Goal: Communication & Community: Participate in discussion

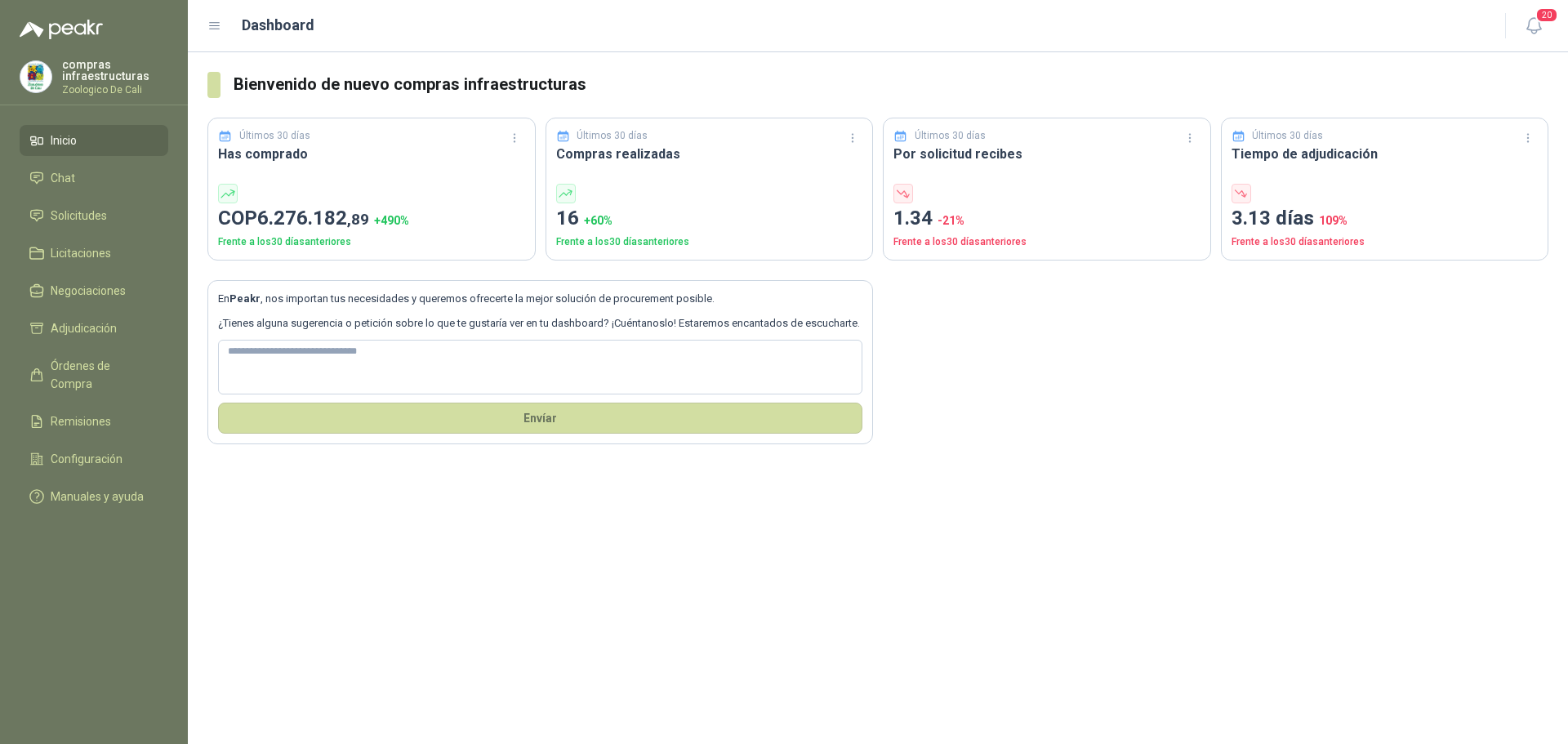
drag, startPoint x: 102, startPoint y: 147, endPoint x: 112, endPoint y: 149, distance: 10.2
click at [102, 148] on li "Inicio" at bounding box center [94, 140] width 129 height 18
click at [395, 225] on span "+ 490 %" at bounding box center [391, 220] width 35 height 13
click at [474, 271] on button "Últimos 120 días" at bounding box center [469, 275] width 111 height 26
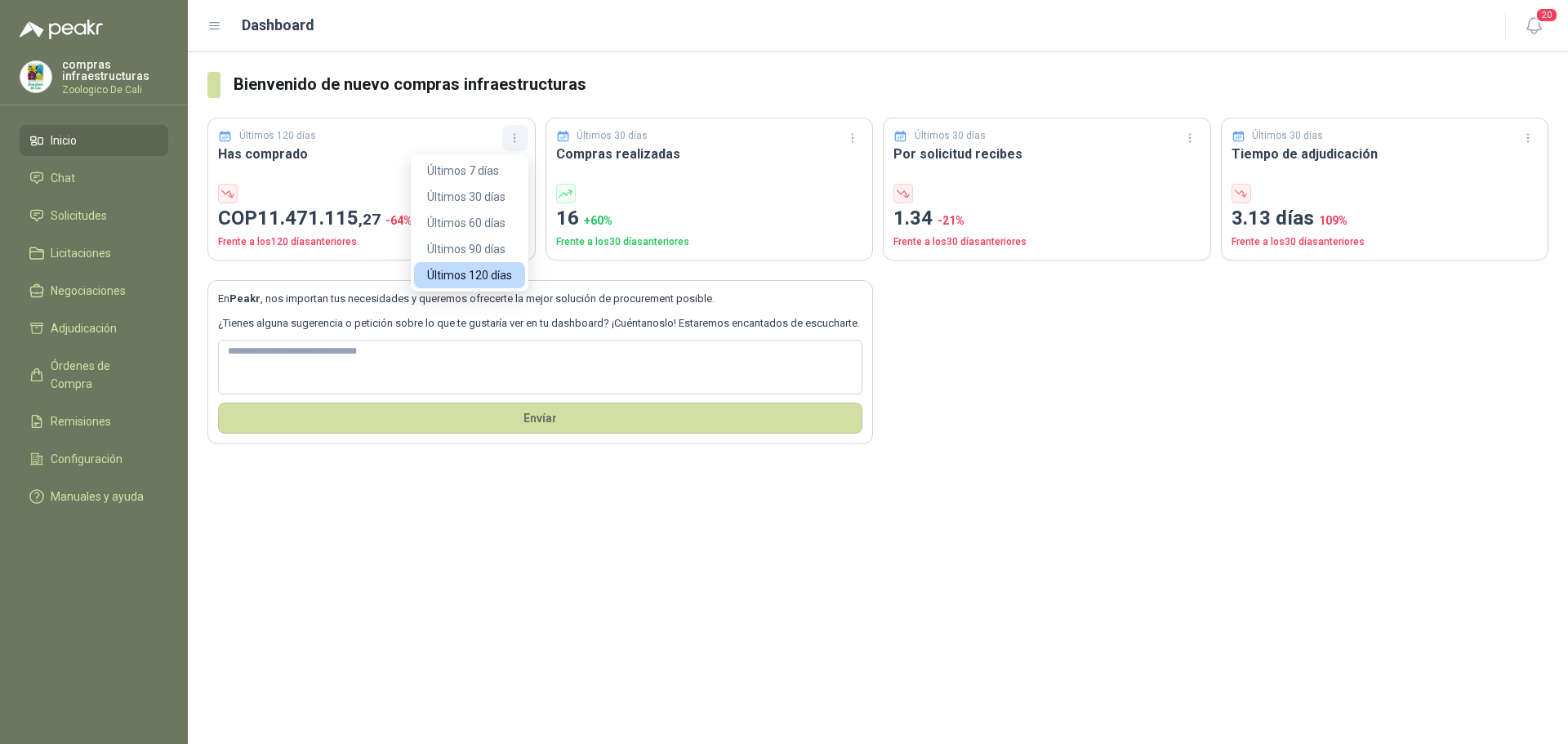
click at [524, 134] on button "button" at bounding box center [515, 138] width 26 height 26
click at [509, 171] on button "Últimos 7 días" at bounding box center [469, 170] width 111 height 26
click at [504, 136] on button "button" at bounding box center [515, 138] width 26 height 26
click at [489, 199] on button "Últimos 30 días" at bounding box center [469, 196] width 111 height 26
click at [511, 142] on icon "button" at bounding box center [515, 139] width 14 height 14
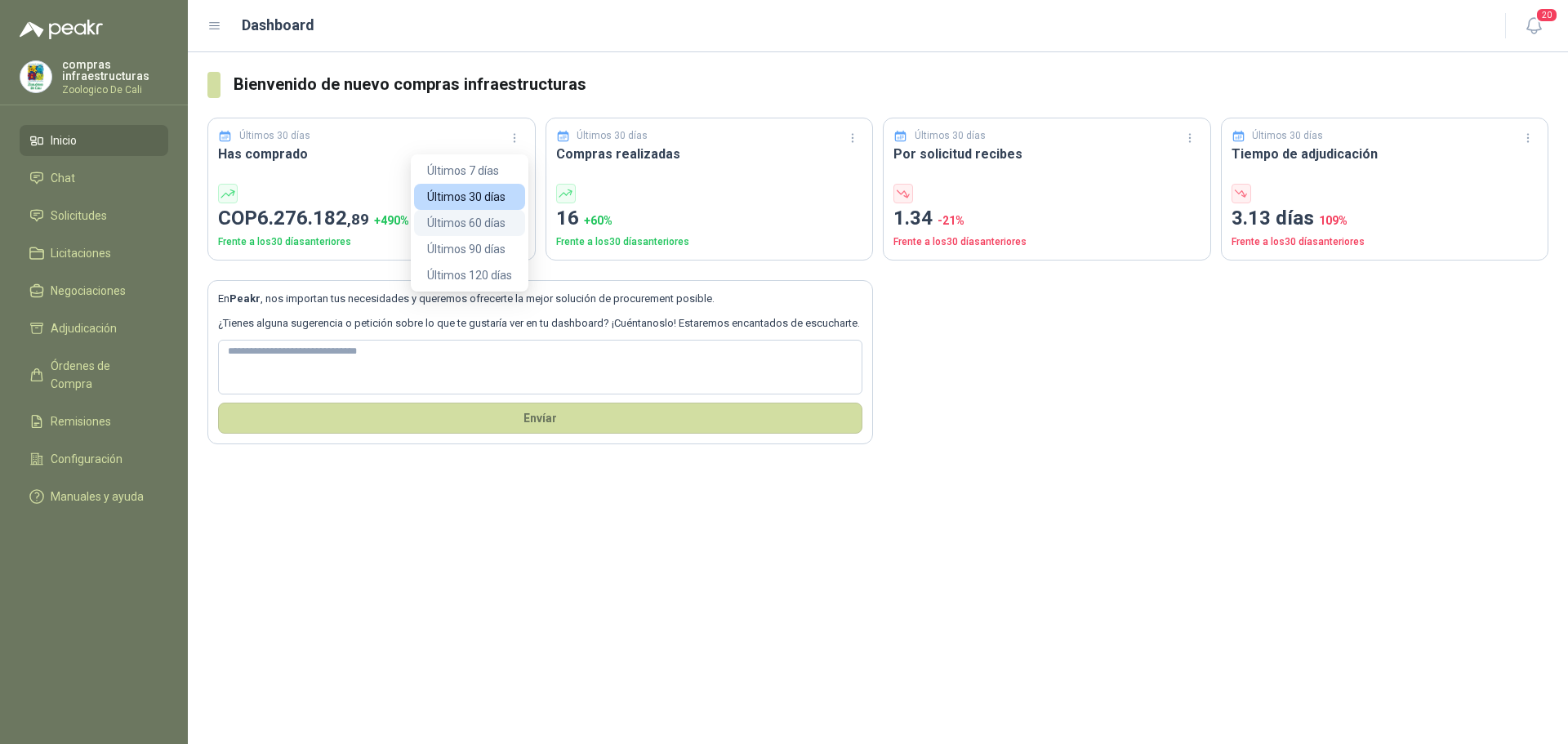
click at [496, 224] on button "Últimos 60 días" at bounding box center [469, 223] width 111 height 26
click at [505, 145] on button "button" at bounding box center [515, 138] width 26 height 26
click at [490, 242] on button "Últimos 90 días" at bounding box center [469, 249] width 111 height 26
click at [516, 143] on icon "button" at bounding box center [515, 139] width 14 height 14
click at [484, 268] on button "Últimos 120 días" at bounding box center [469, 275] width 111 height 26
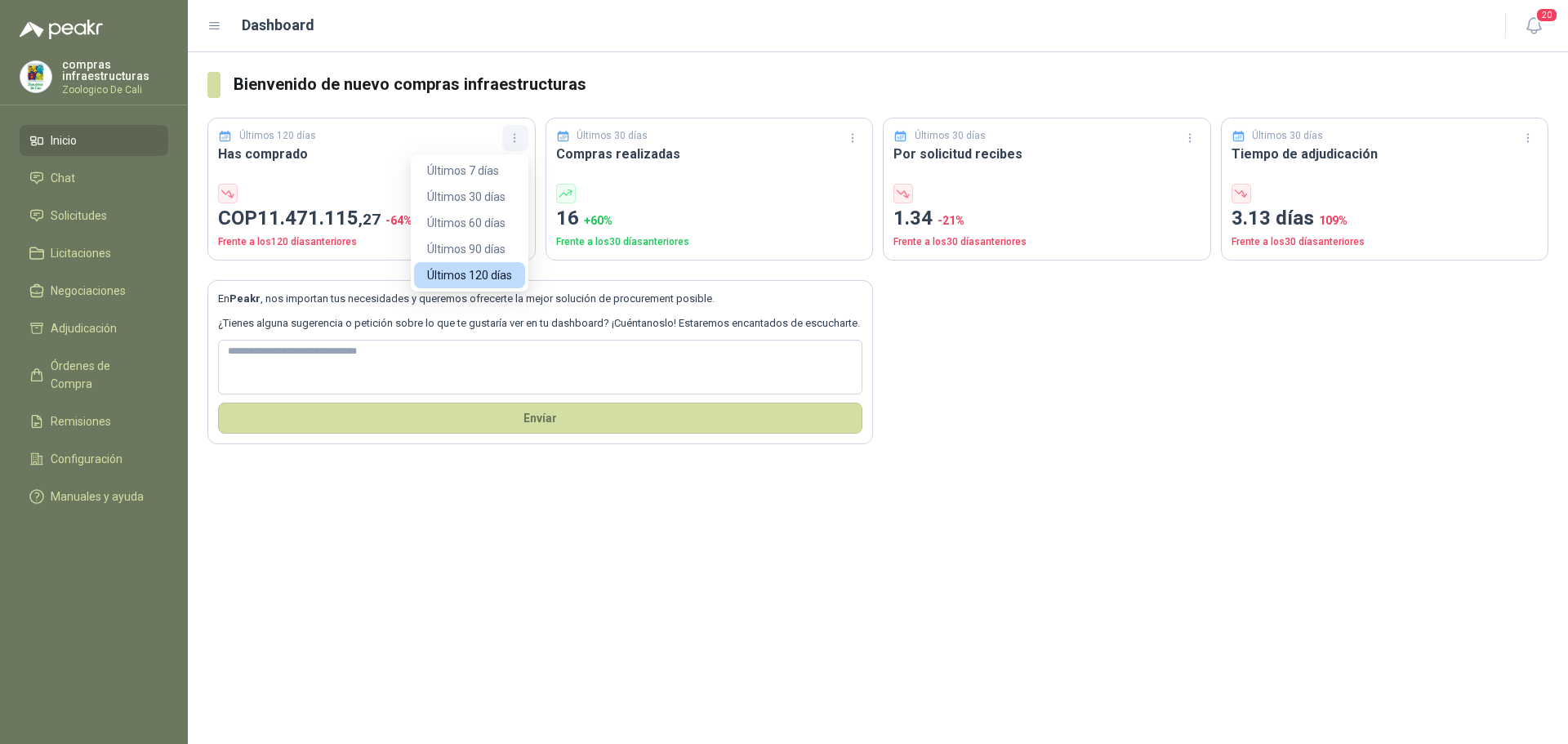
click at [511, 142] on icon "button" at bounding box center [515, 139] width 14 height 14
click at [499, 171] on button "Últimos 7 días" at bounding box center [469, 170] width 111 height 26
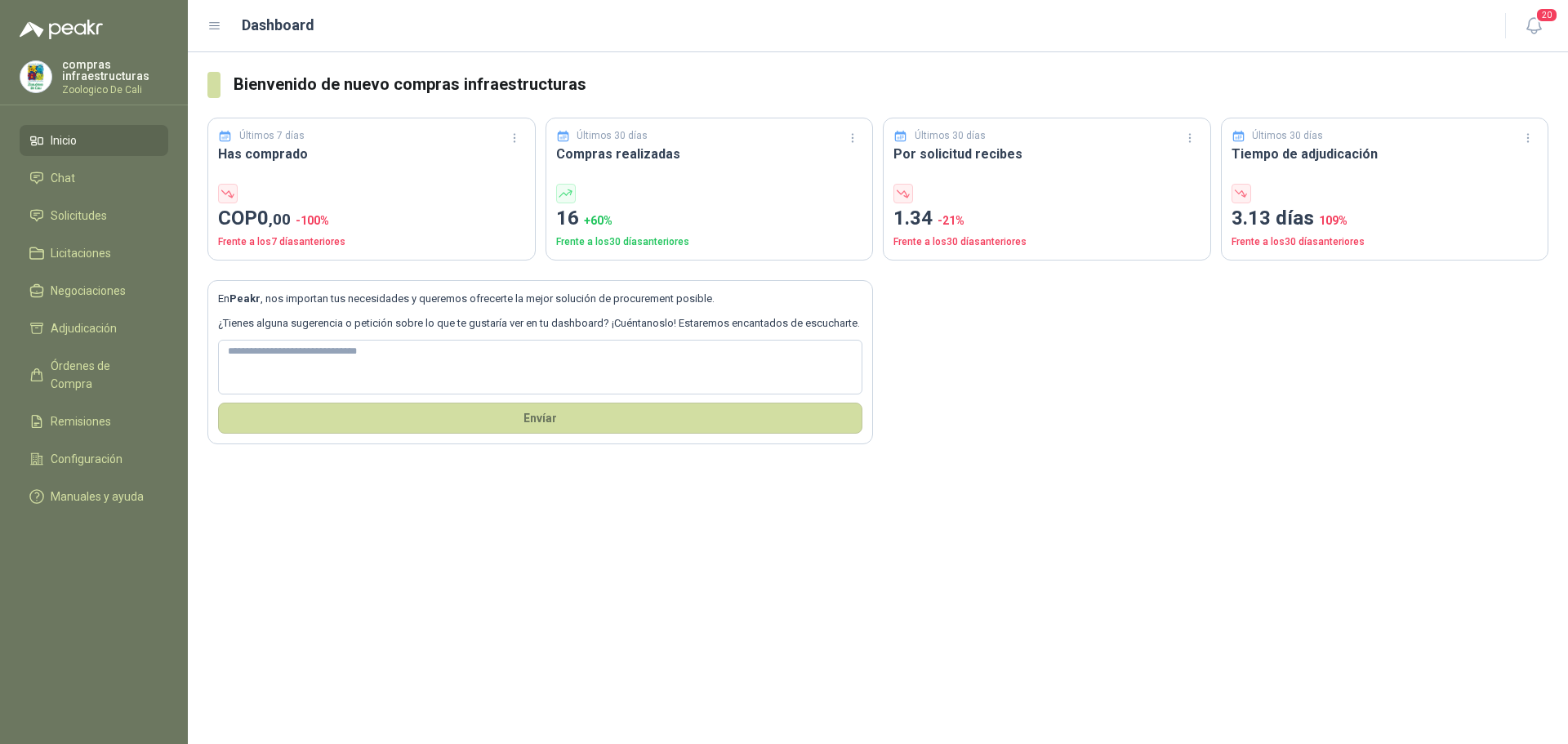
click at [707, 306] on p "En Peakr , nos importan tus necesidades y queremos ofrecerte la mejor solución …" at bounding box center [540, 299] width 644 height 16
drag, startPoint x: 221, startPoint y: 297, endPoint x: 325, endPoint y: 305, distance: 104.3
click at [325, 304] on p "En Peakr , nos importan tus necesidades y queremos ofrecerte la mejor solución …" at bounding box center [540, 299] width 644 height 16
click at [220, 293] on p "En Peakr , nos importan tus necesidades y queremos ofrecerte la mejor solución …" at bounding box center [540, 299] width 644 height 16
drag, startPoint x: 213, startPoint y: 293, endPoint x: 238, endPoint y: 296, distance: 25.2
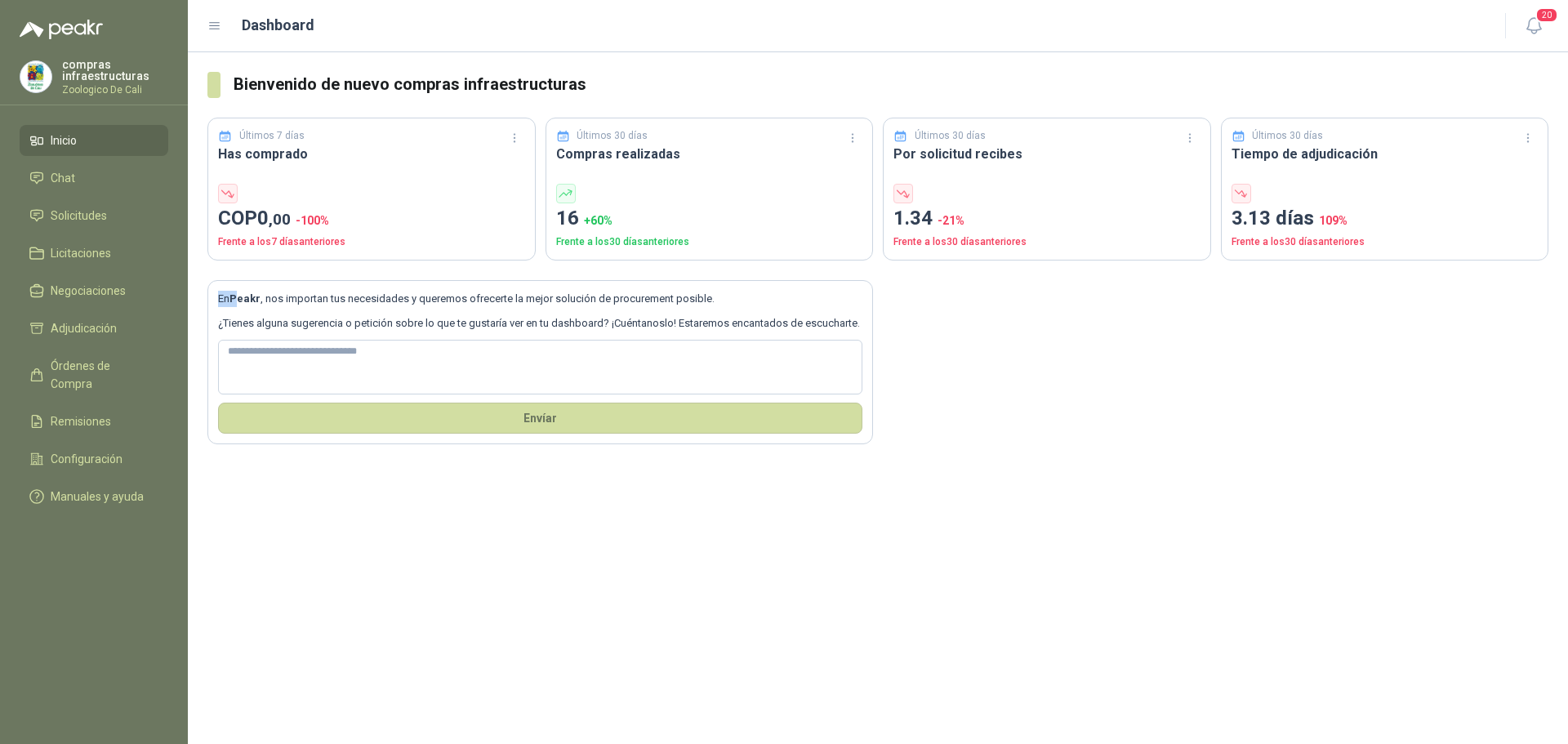
click at [238, 296] on section "En Peakr , nos importan tus necesidades y queremos ofrecerte la mejor solución …" at bounding box center [540, 363] width 666 height 165
click at [220, 295] on p "En Peakr , nos importan tus necesidades y queremos ofrecerte la mejor solución …" at bounding box center [540, 299] width 644 height 16
click at [208, 300] on section "En Peakr , nos importan tus necesidades y queremos ofrecerte la mejor solución …" at bounding box center [540, 363] width 666 height 165
click at [227, 291] on p "En Peakr , nos importan tus necesidades y queremos ofrecerte la mejor solución …" at bounding box center [540, 299] width 644 height 16
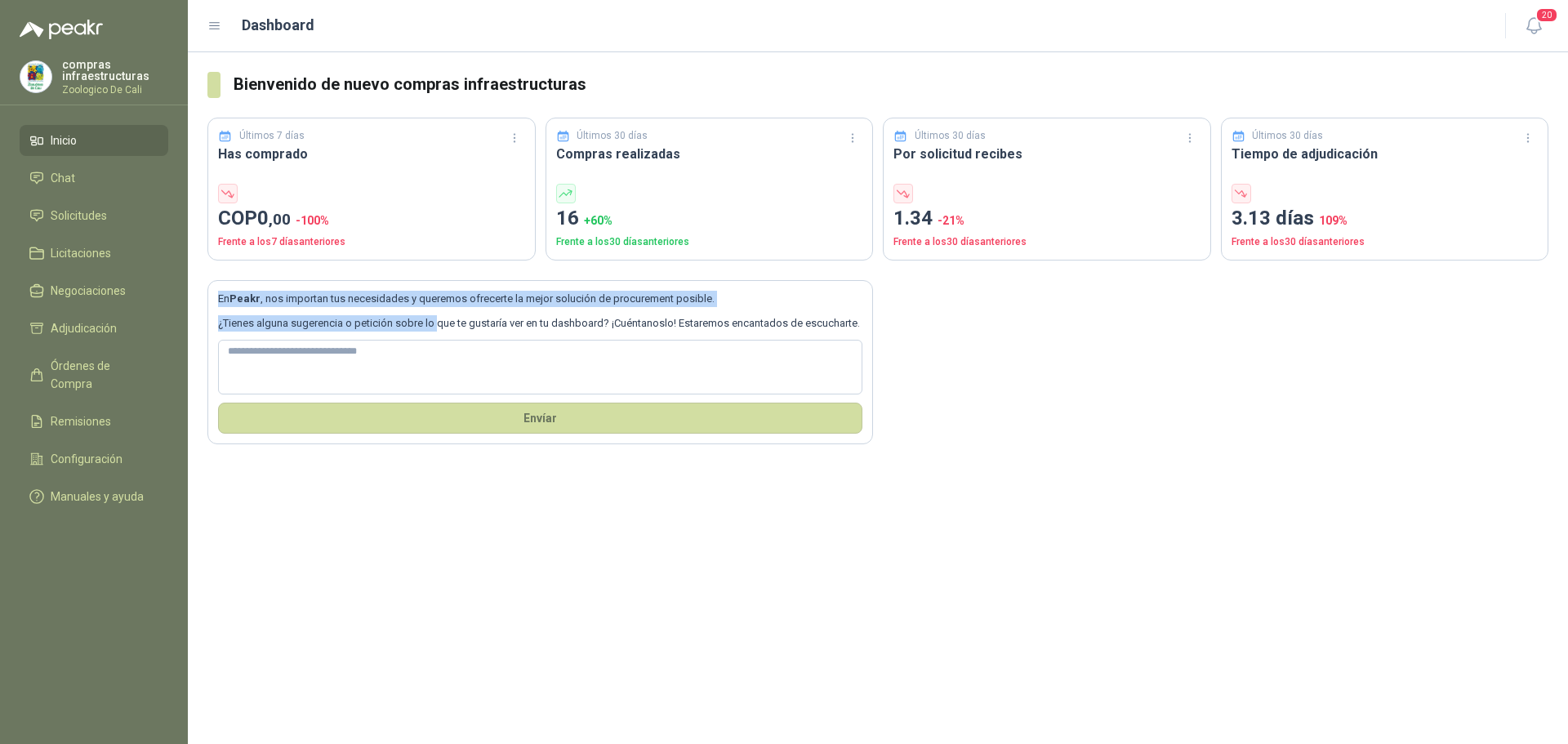
drag, startPoint x: 217, startPoint y: 296, endPoint x: 436, endPoint y: 334, distance: 222.3
click at [436, 334] on section "En Peakr , nos importan tus necesidades y queremos ofrecerte la mejor solución …" at bounding box center [540, 363] width 666 height 165
click at [426, 332] on p "¿Tienes alguna sugerencia o petición sobre lo que te gustaría ver en tu dashboa…" at bounding box center [540, 323] width 644 height 16
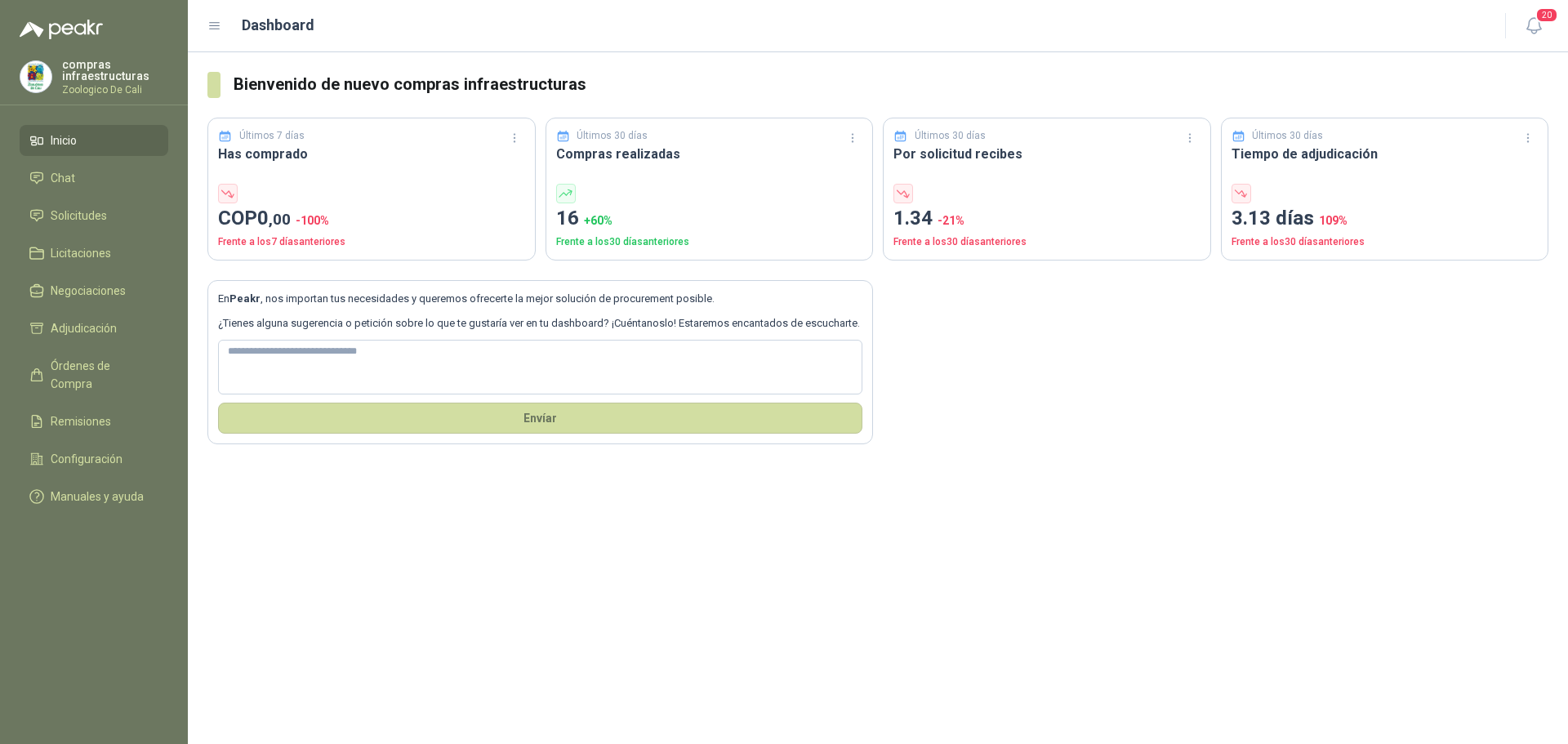
click at [226, 310] on section "En Peakr , nos importan tus necesidades y queremos ofrecerte la mejor solución …" at bounding box center [540, 363] width 666 height 165
drag, startPoint x: 215, startPoint y: 291, endPoint x: 238, endPoint y: 298, distance: 24.0
click at [226, 292] on section "En Peakr , nos importan tus necesidades y queremos ofrecerte la mejor solución …" at bounding box center [540, 363] width 666 height 165
click at [245, 303] on b "Peakr" at bounding box center [245, 298] width 31 height 12
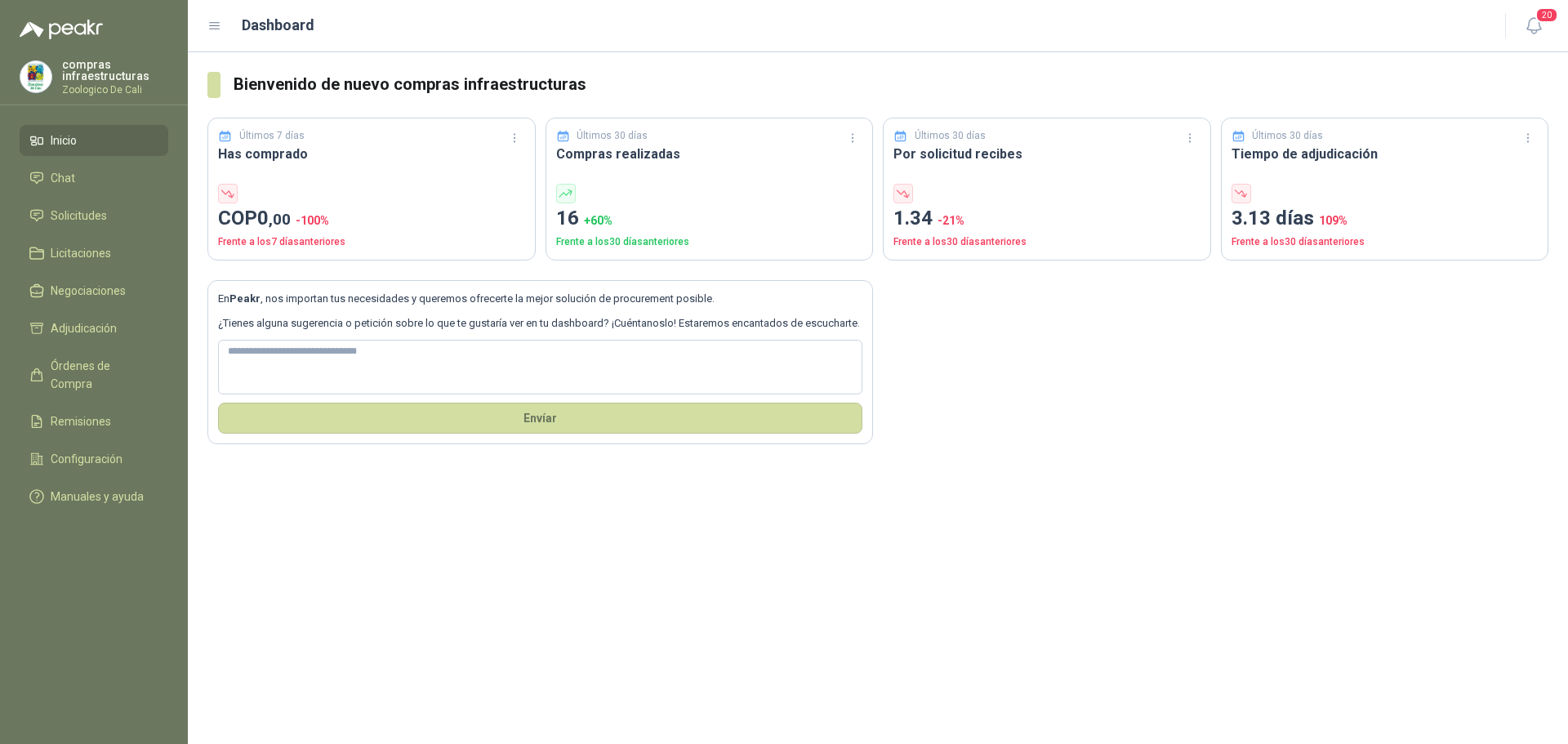
click at [209, 294] on section "En Peakr , nos importan tus necesidades y queremos ofrecerte la mejor solución …" at bounding box center [540, 363] width 666 height 165
drag, startPoint x: 215, startPoint y: 294, endPoint x: 228, endPoint y: 304, distance: 16.4
click at [215, 295] on section "En Peakr , nos importan tus necesidades y queremos ofrecerte la mejor solución …" at bounding box center [540, 363] width 666 height 165
click at [228, 304] on p "En Peakr , nos importan tus necesidades y queremos ofrecerte la mejor solución …" at bounding box center [540, 299] width 644 height 16
click at [221, 297] on p "En Peakr , nos importan tus necesidades y queremos ofrecerte la mejor solución …" at bounding box center [540, 299] width 644 height 16
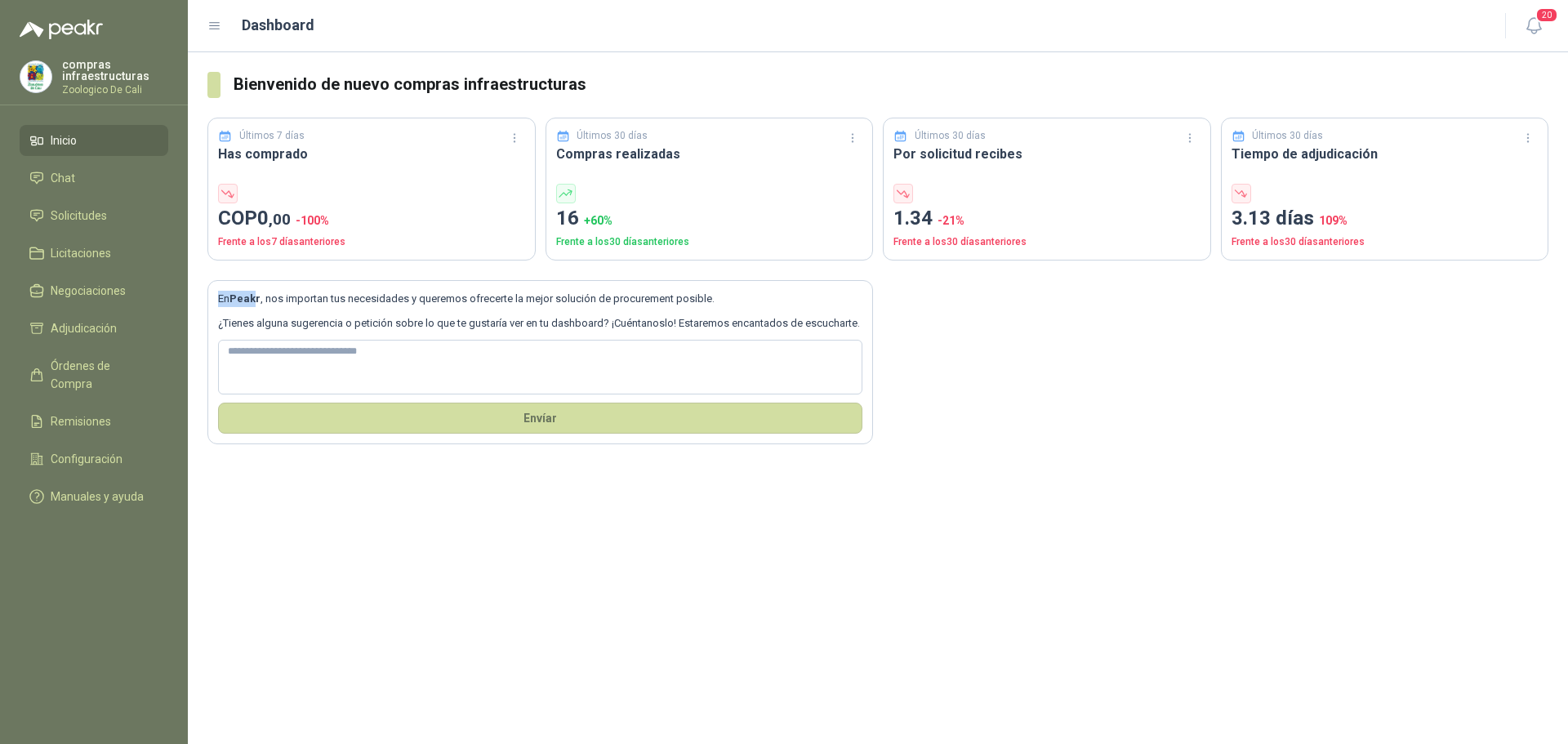
drag, startPoint x: 219, startPoint y: 295, endPoint x: 259, endPoint y: 310, distance: 42.7
click at [259, 310] on section "En Peakr , nos importan tus necesidades y queremos ofrecerte la mejor solución …" at bounding box center [540, 363] width 666 height 165
click at [264, 310] on section "En Peakr , nos importan tus necesidades y queremos ofrecerte la mejor solución …" at bounding box center [540, 363] width 666 height 165
click at [218, 288] on section "En Peakr , nos importan tus necesidades y queremos ofrecerte la mejor solución …" at bounding box center [540, 363] width 666 height 165
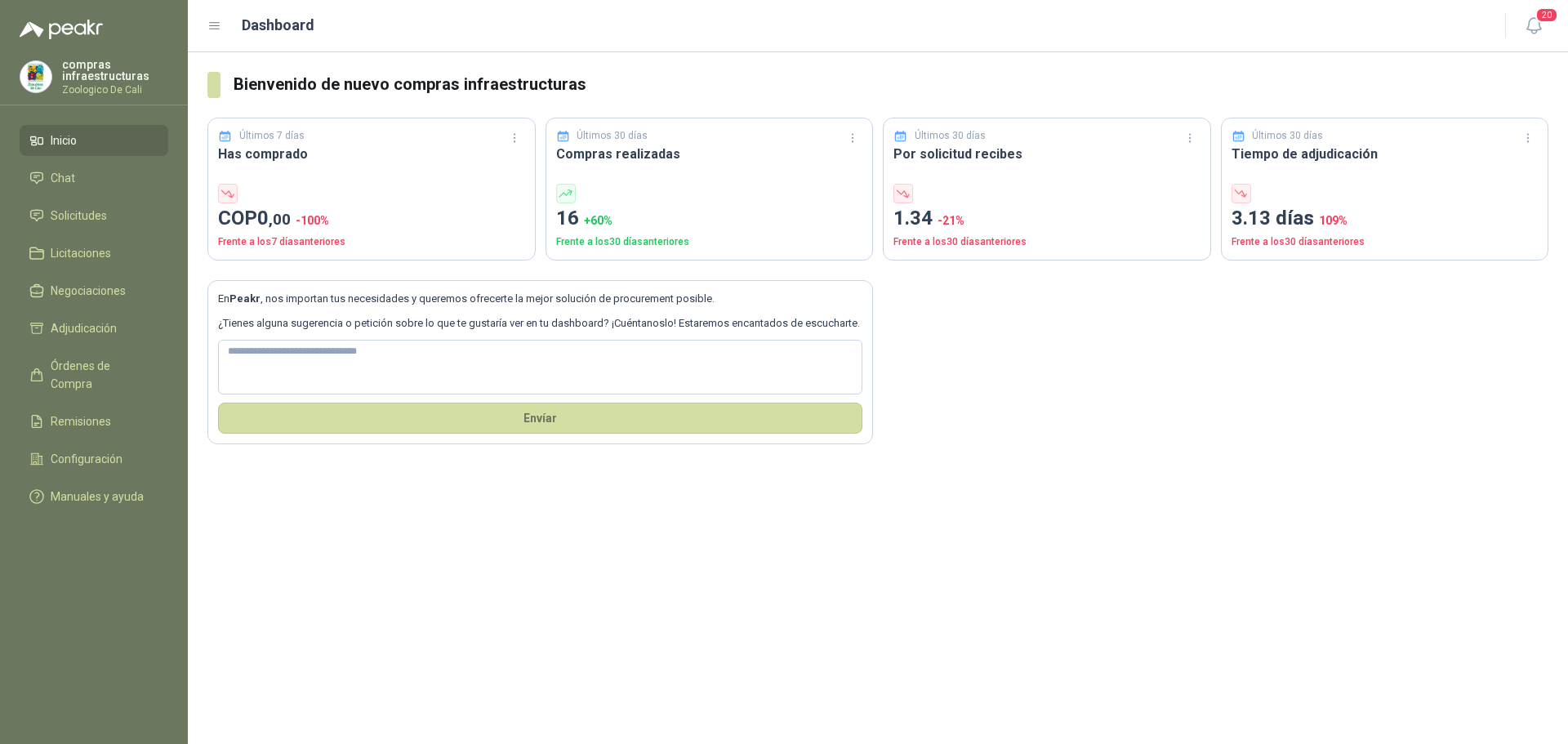
click at [219, 298] on p "En Peakr , nos importan tus necesidades y queremos ofrecerte la mejor solución …" at bounding box center [540, 299] width 644 height 16
drag, startPoint x: 219, startPoint y: 298, endPoint x: 228, endPoint y: 301, distance: 9.5
click at [228, 301] on p "En Peakr , nos importan tus necesidades y queremos ofrecerte la mejor solución …" at bounding box center [540, 299] width 644 height 16
click at [243, 304] on b "Peakr" at bounding box center [245, 298] width 31 height 12
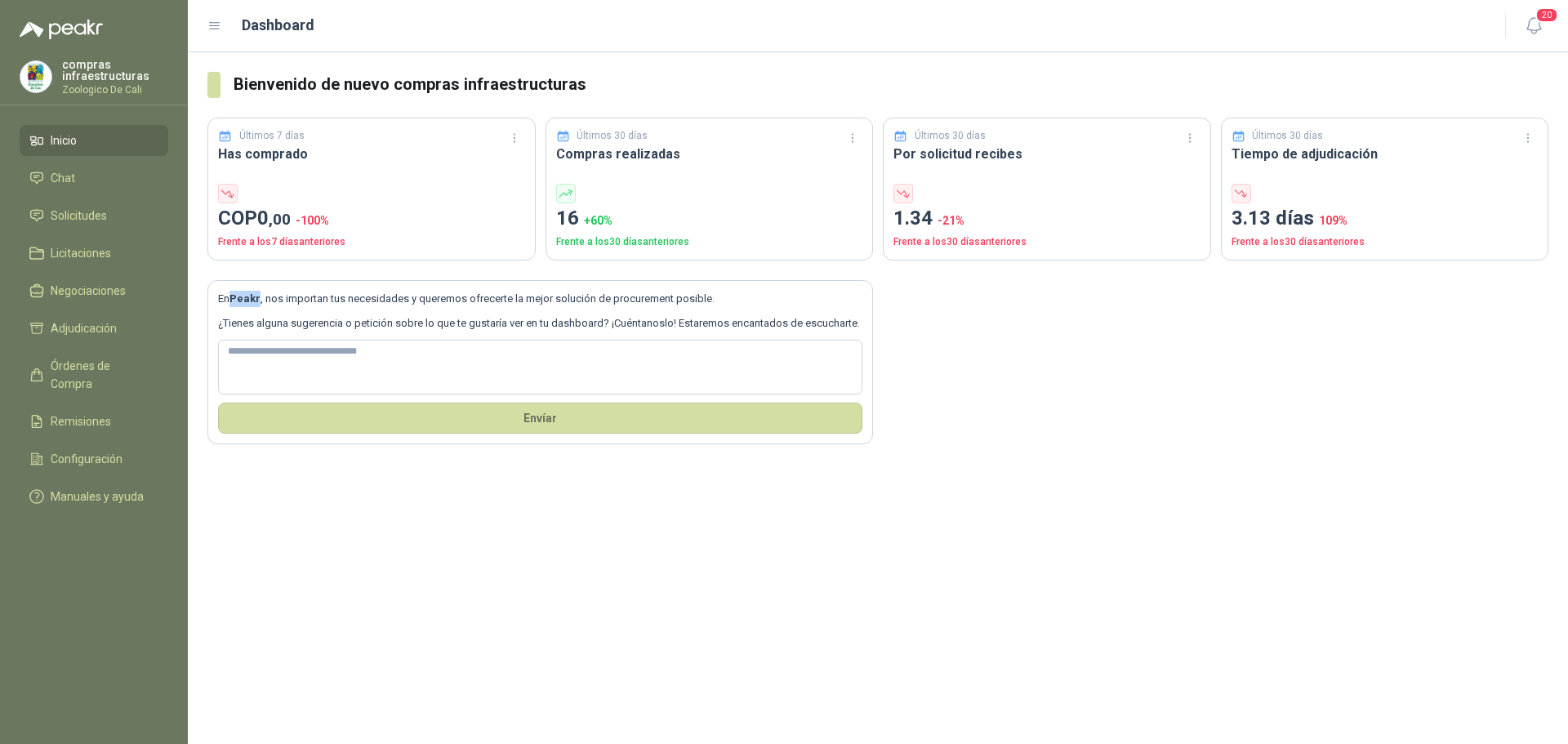
click at [243, 304] on b "Peakr" at bounding box center [245, 298] width 31 height 12
click at [226, 298] on p "En Peakr , nos importan tus necesidades y queremos ofrecerte la mejor solución …" at bounding box center [540, 299] width 644 height 16
drag, startPoint x: 215, startPoint y: 298, endPoint x: 265, endPoint y: 313, distance: 52.2
click at [264, 313] on section "En Peakr , nos importan tus necesidades y queremos ofrecerte la mejor solución …" at bounding box center [540, 363] width 666 height 165
click at [267, 313] on section "En Peakr , nos importan tus necesidades y queremos ofrecerte la mejor solución …" at bounding box center [540, 363] width 666 height 165
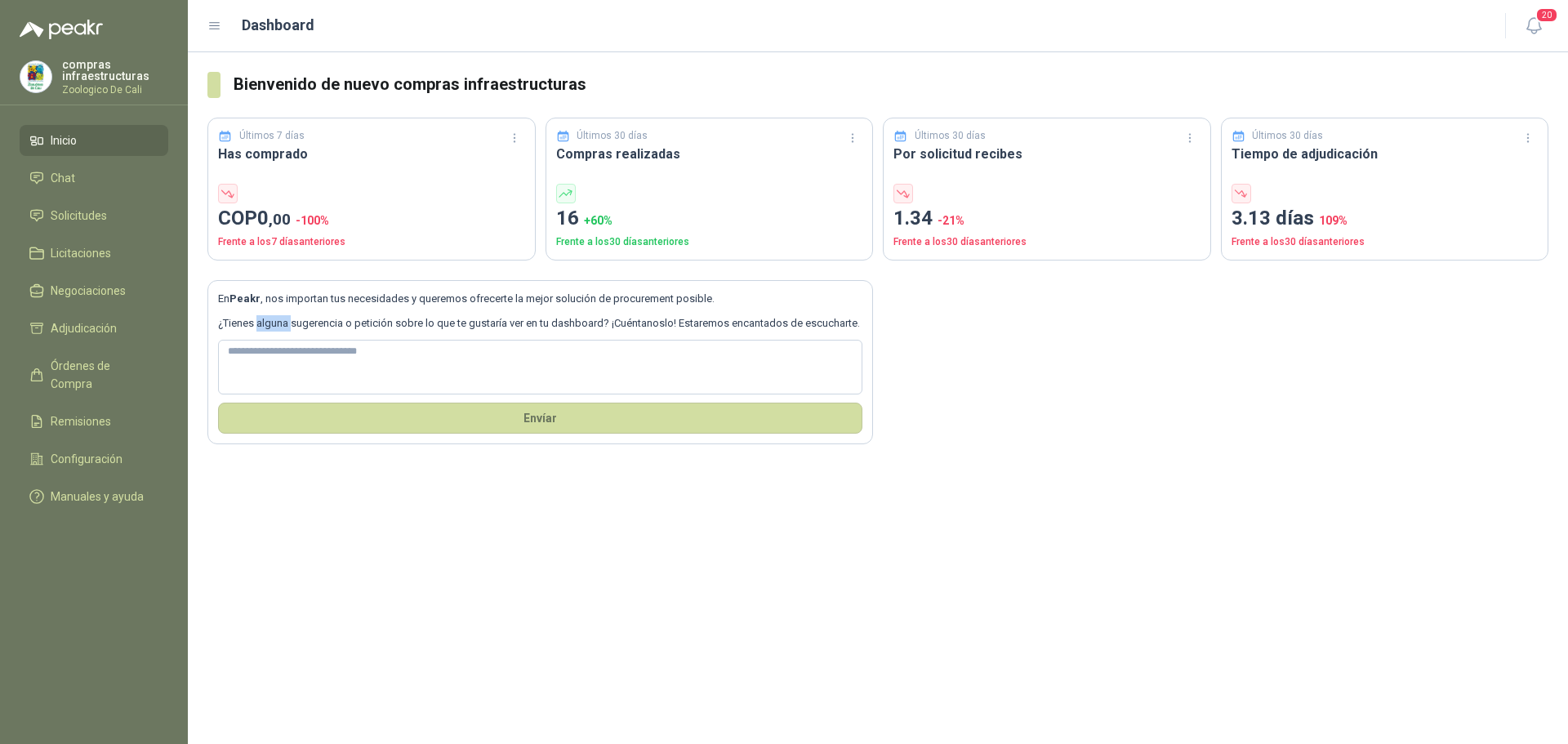
click at [267, 313] on section "En Peakr , nos importan tus necesidades y queremos ofrecerte la mejor solución …" at bounding box center [540, 363] width 666 height 165
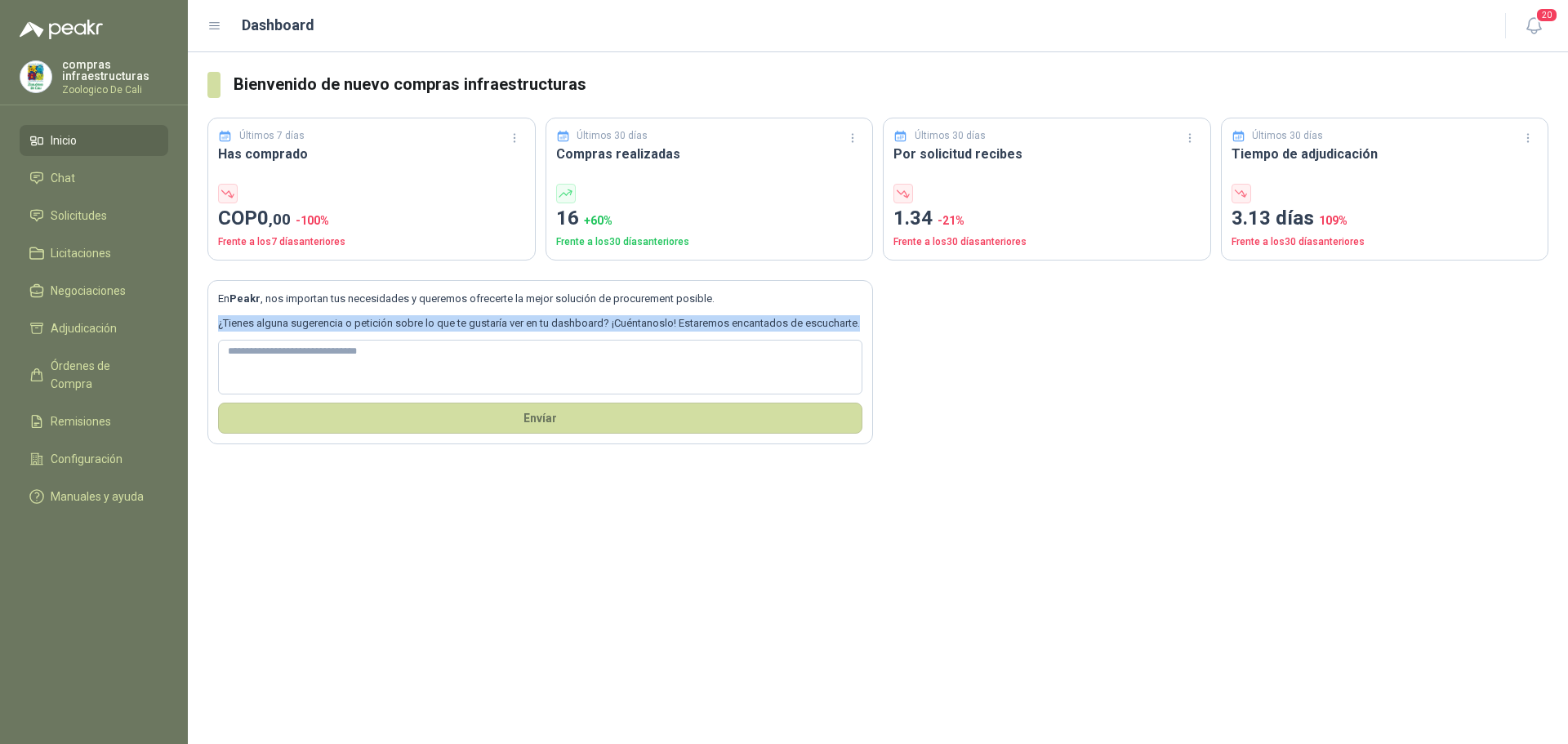
click at [267, 313] on section "En Peakr , nos importan tus necesidades y queremos ofrecerte la mejor solución …" at bounding box center [540, 363] width 666 height 165
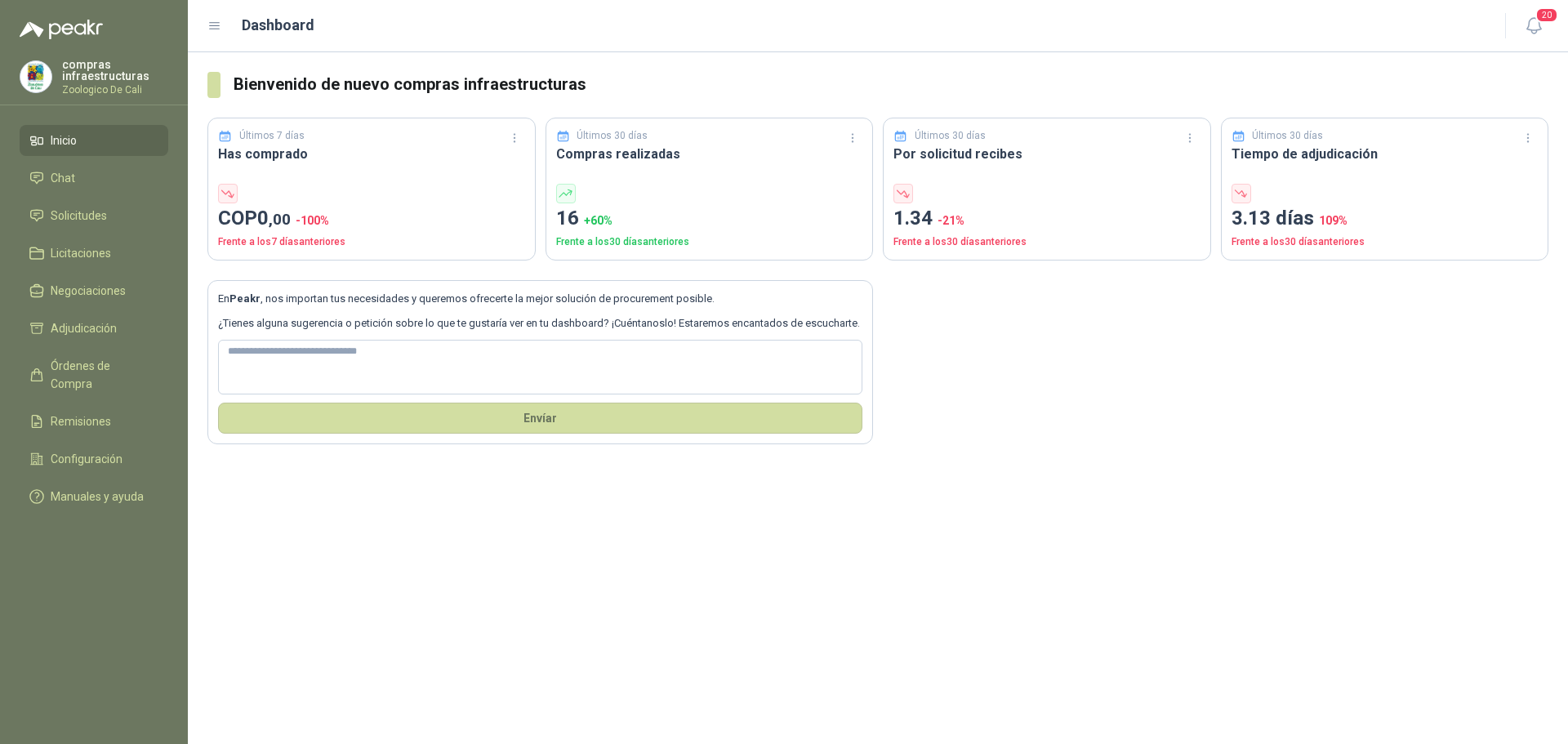
click at [250, 310] on section "En Peakr , nos importan tus necesidades y queremos ofrecerte la mejor solución …" at bounding box center [540, 363] width 666 height 165
drag, startPoint x: 217, startPoint y: 293, endPoint x: 260, endPoint y: 305, distance: 44.6
click at [260, 305] on section "En Peakr , nos importan tus necesidades y queremos ofrecerte la mejor solución …" at bounding box center [540, 363] width 666 height 165
click at [260, 305] on p "En Peakr , nos importan tus necesidades y queremos ofrecerte la mejor solución …" at bounding box center [540, 299] width 644 height 16
click at [262, 305] on p "En Peakr , nos importan tus necesidades y queremos ofrecerte la mejor solución …" at bounding box center [540, 299] width 644 height 16
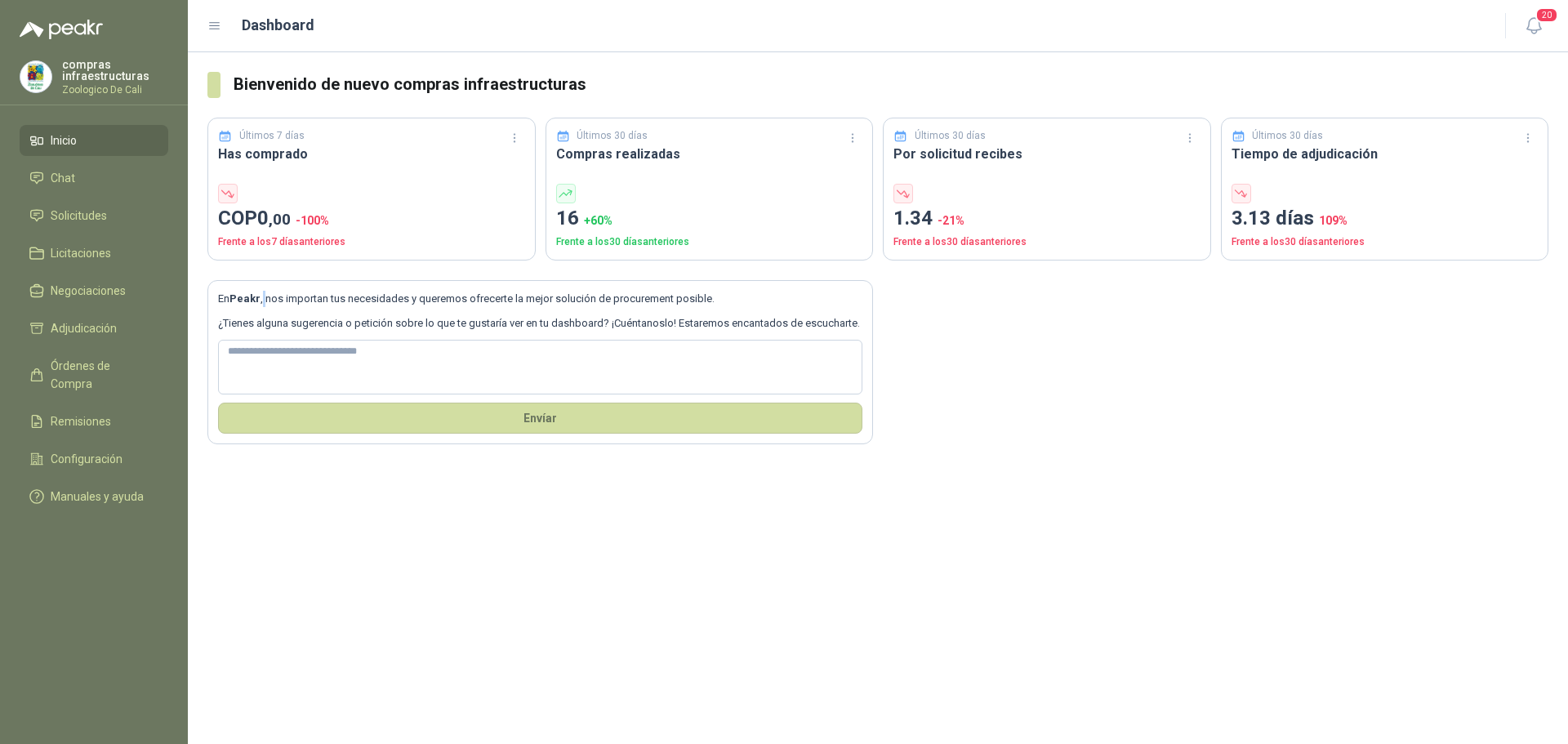
click at [262, 270] on div "En Peakr , nos importan tus necesidades y queremos ofrecerte la mejor solución …" at bounding box center [877, 352] width 1341 height 184
click at [229, 282] on section "En Peakr , nos importan tus necesidades y queremos ofrecerte la mejor solución …" at bounding box center [540, 363] width 666 height 165
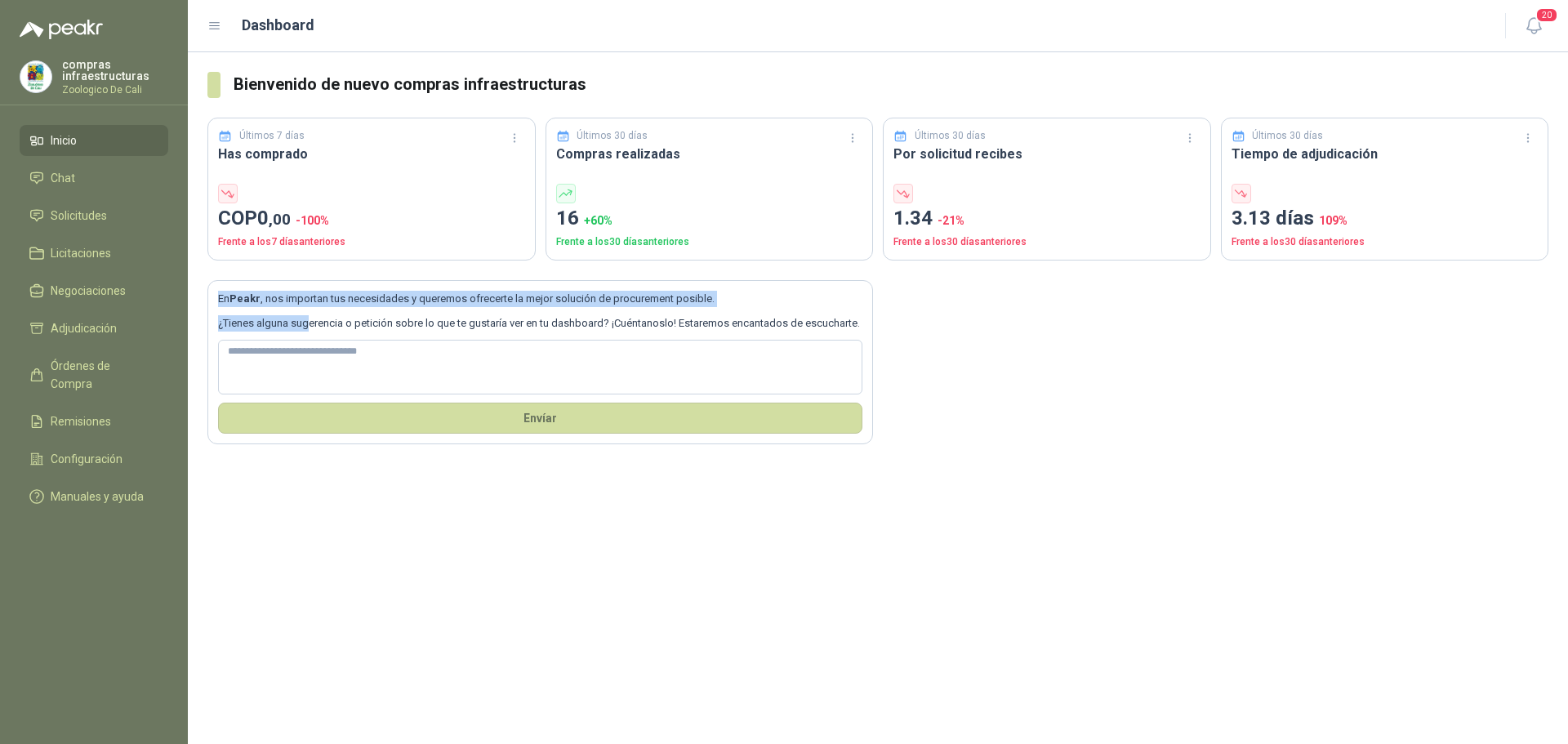
drag, startPoint x: 217, startPoint y: 296, endPoint x: 308, endPoint y: 311, distance: 92.2
click at [308, 311] on section "En Peakr , nos importan tus necesidades y queremos ofrecerte la mejor solución …" at bounding box center [540, 363] width 666 height 165
click at [277, 311] on section "En Peakr , nos importan tus necesidades y queremos ofrecerte la mejor solución …" at bounding box center [540, 363] width 666 height 165
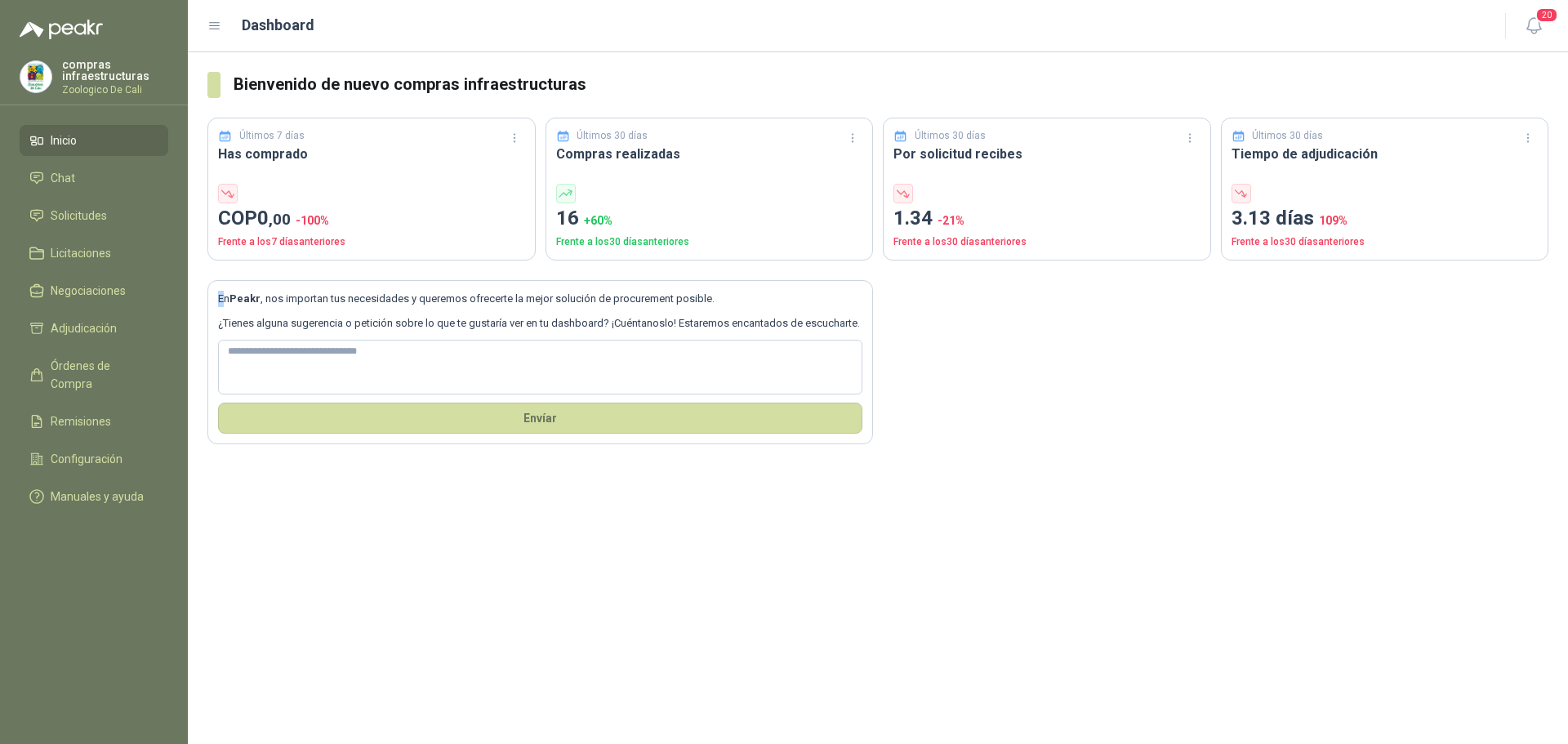
drag, startPoint x: 214, startPoint y: 292, endPoint x: 226, endPoint y: 294, distance: 12.2
click at [225, 294] on section "En Peakr , nos importan tus necesidades y queremos ofrecerte la mejor solución …" at bounding box center [540, 363] width 666 height 165
click at [244, 298] on b "Peakr" at bounding box center [245, 298] width 31 height 12
click at [255, 301] on b "Peakr" at bounding box center [245, 298] width 31 height 12
drag, startPoint x: 218, startPoint y: 298, endPoint x: 288, endPoint y: 303, distance: 70.2
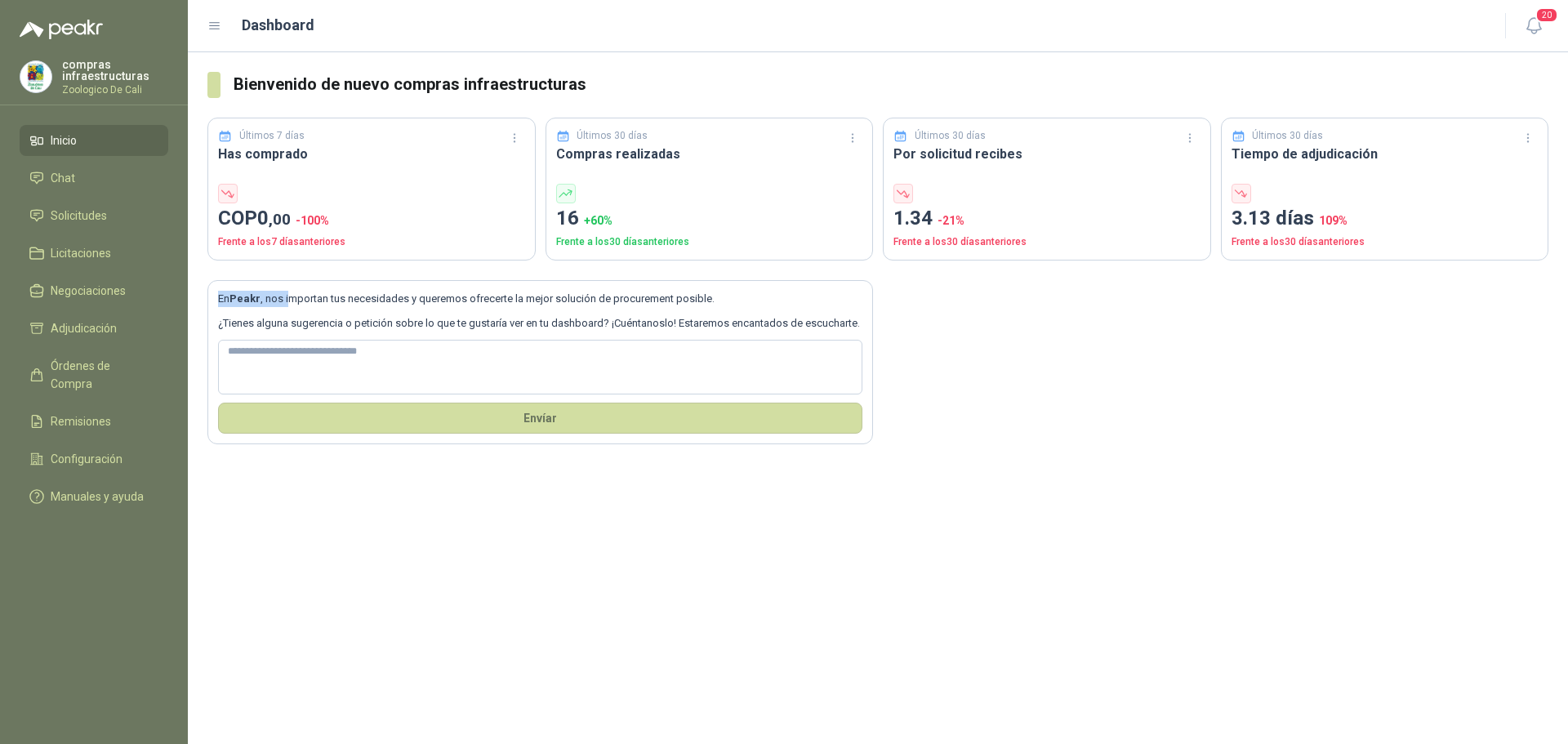
click at [288, 303] on p "En Peakr , nos importan tus necesidades y queremos ofrecerte la mejor solución …" at bounding box center [540, 299] width 644 height 16
click at [257, 301] on b "Peakr" at bounding box center [245, 298] width 31 height 12
click at [221, 296] on p "En Peakr , nos importan tus necesidades y queremos ofrecerte la mejor solución …" at bounding box center [540, 299] width 644 height 16
click at [111, 165] on link "Chat" at bounding box center [94, 178] width 149 height 31
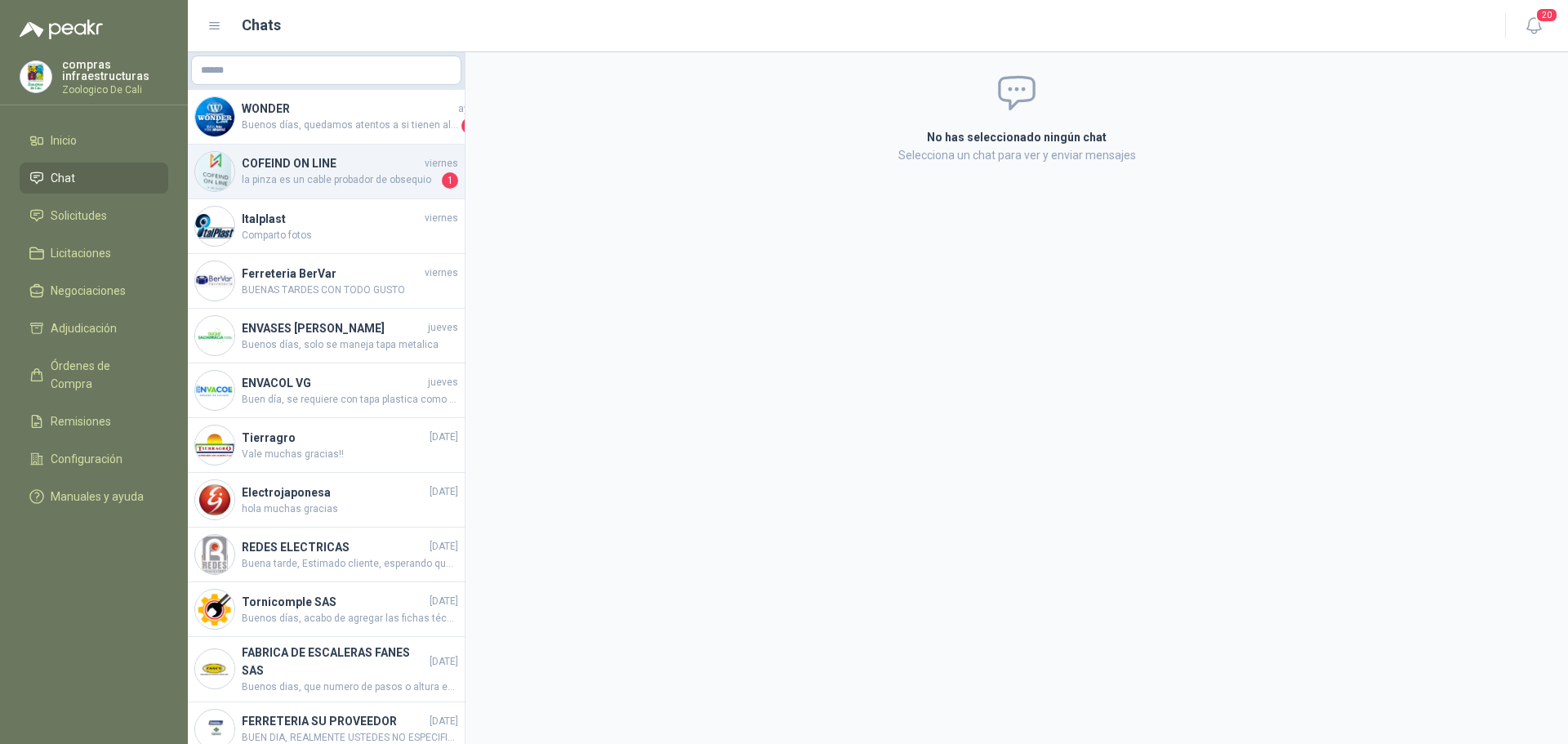
click at [332, 190] on div "COFEIND ON LINE [DATE] la pinza es un cable probador de obsequio 1" at bounding box center [325, 172] width 276 height 55
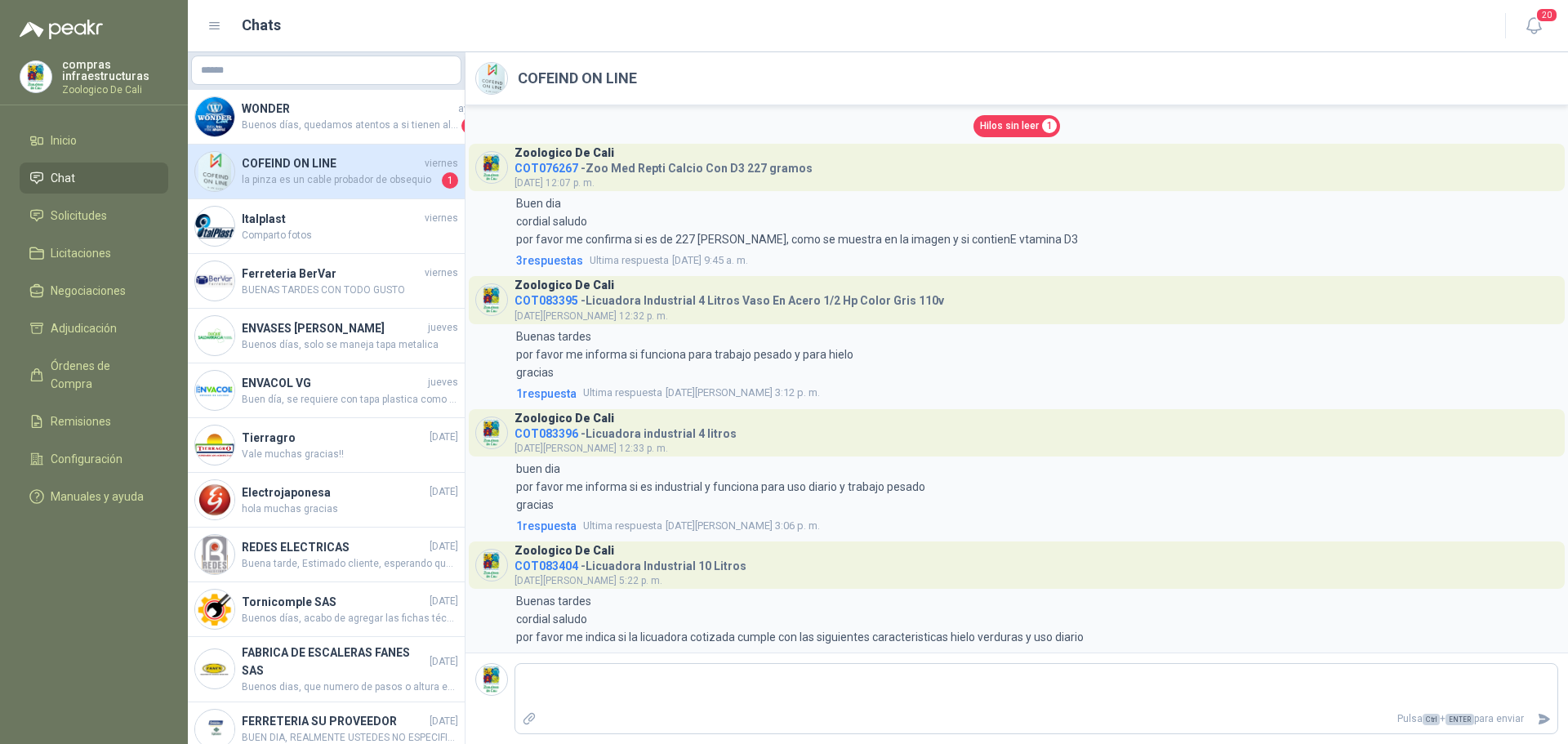
scroll to position [3153, 0]
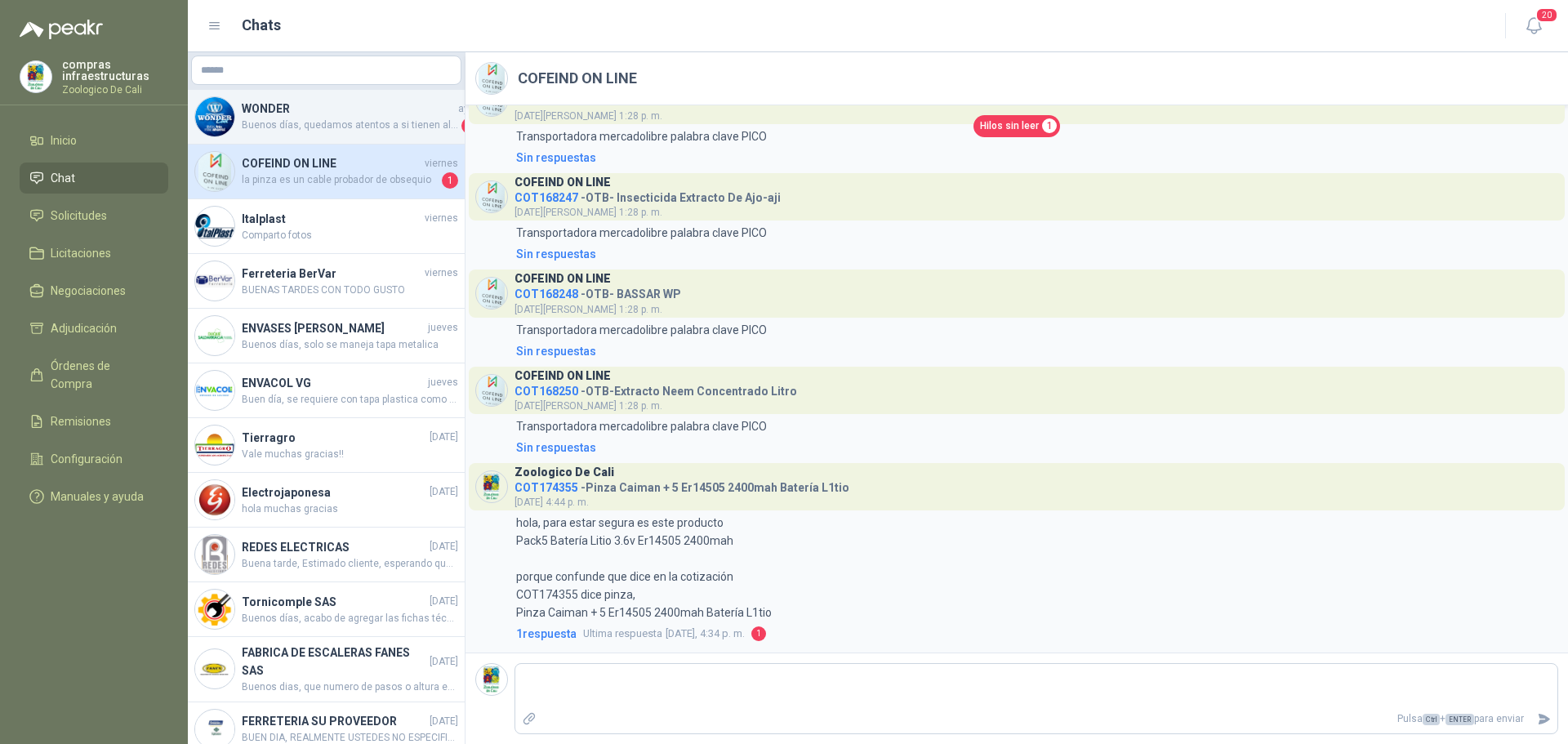
click at [351, 118] on span "Buenos días, quedamos atentos a si tienen alguna duda adicional" at bounding box center [350, 126] width 216 height 16
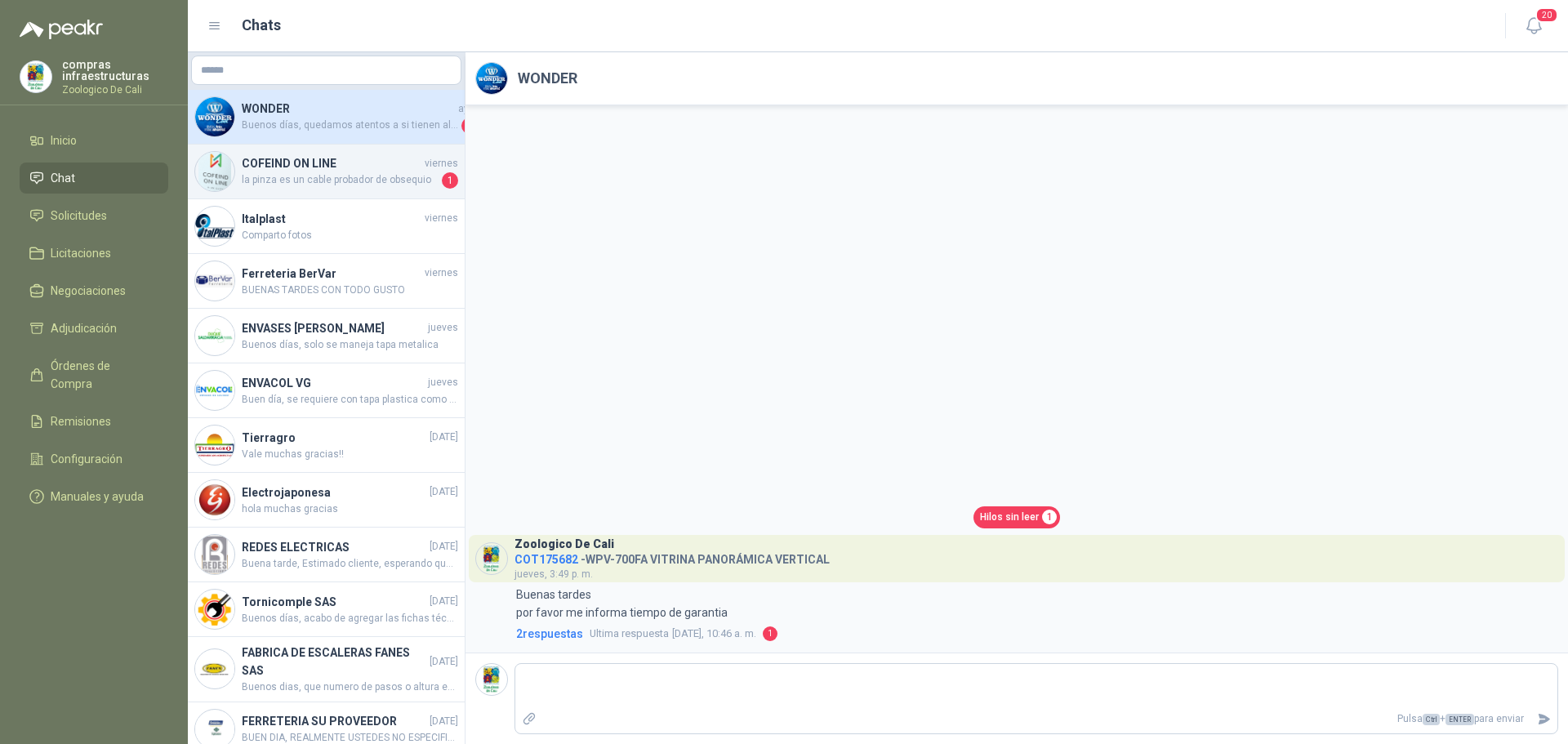
click at [344, 167] on h4 "COFEIND ON LINE" at bounding box center [332, 163] width 180 height 18
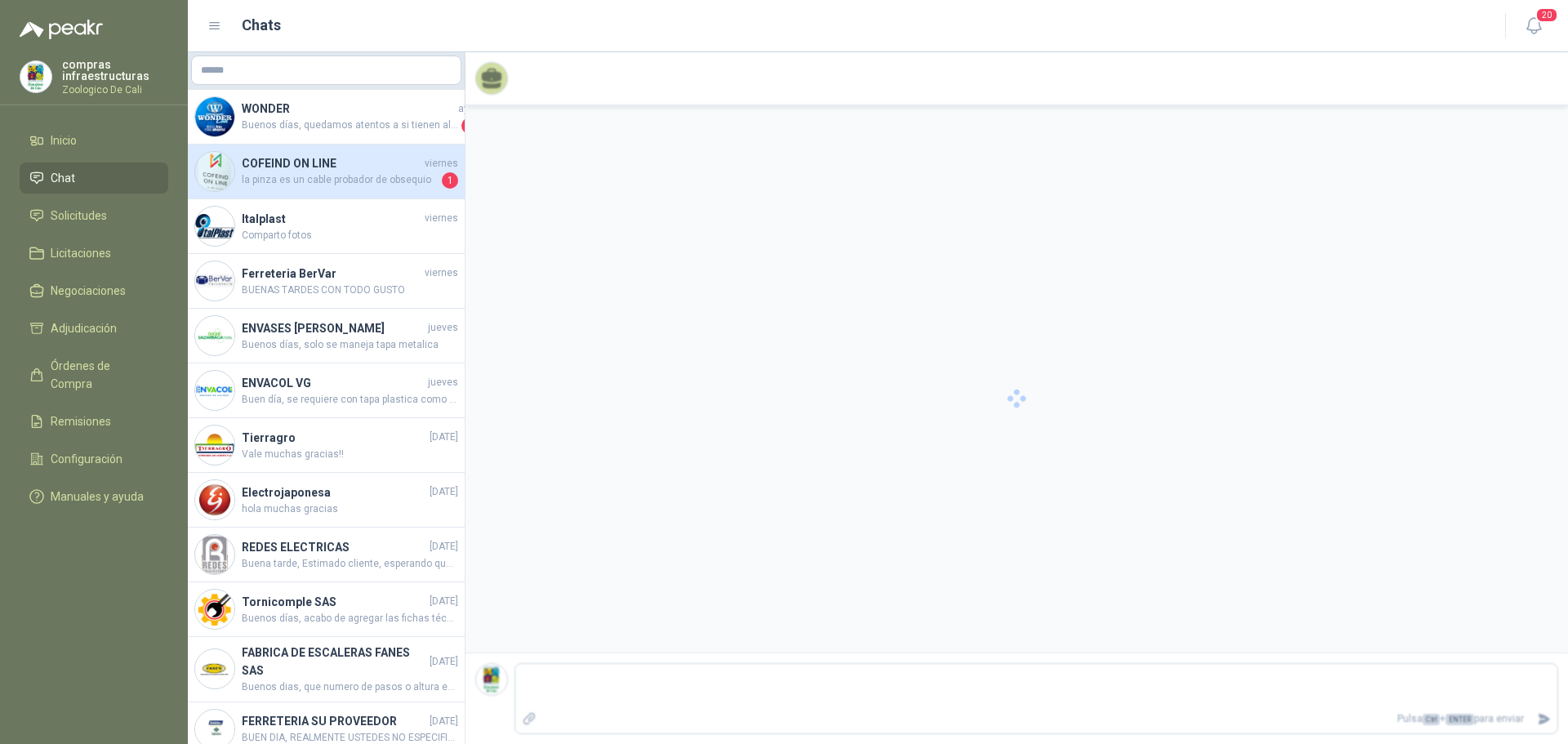
scroll to position [3153, 0]
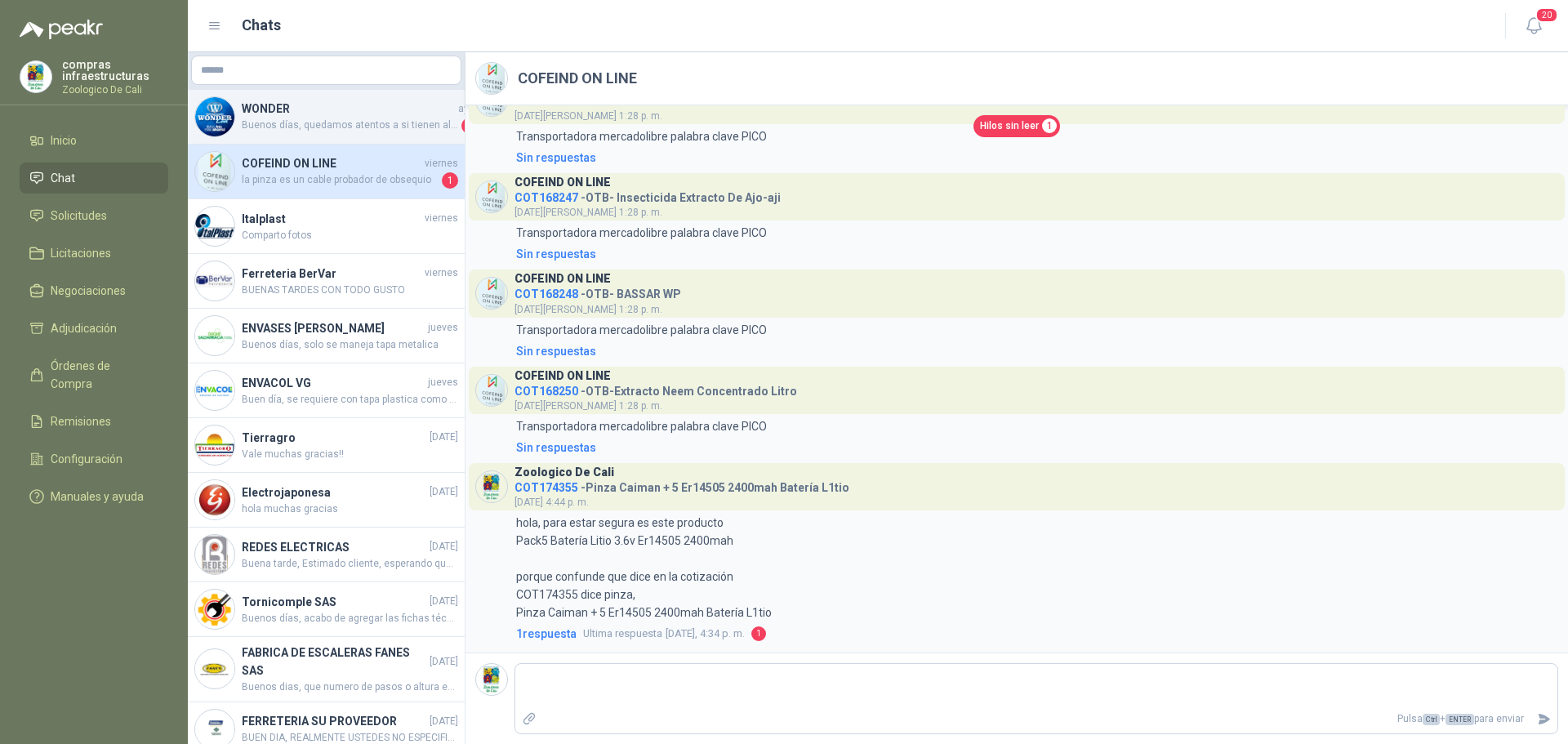
click at [326, 128] on span "Buenos días, quedamos atentos a si tienen alguna duda adicional" at bounding box center [350, 126] width 216 height 16
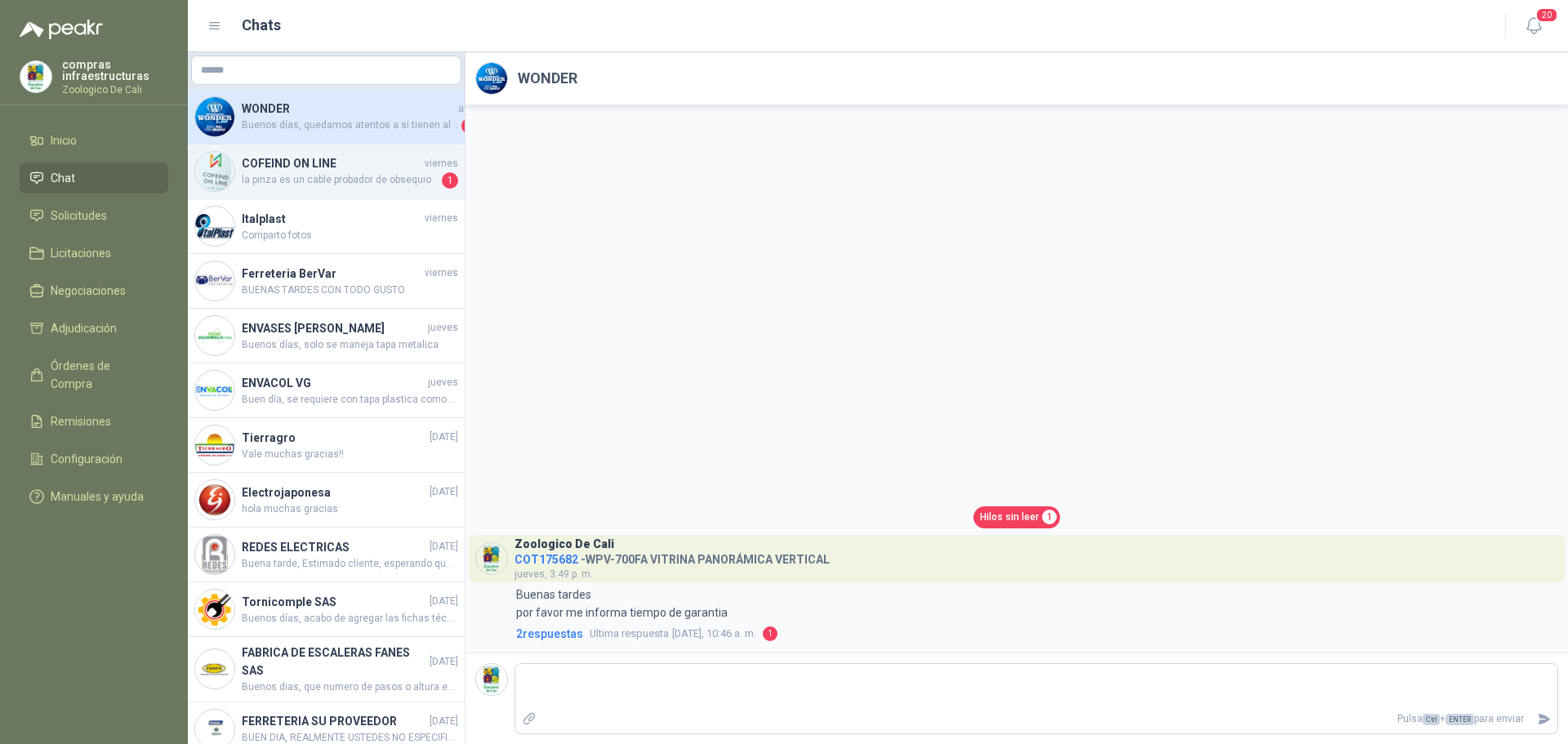
click at [316, 175] on span "la pinza es un cable probador de obsequio" at bounding box center [340, 180] width 197 height 16
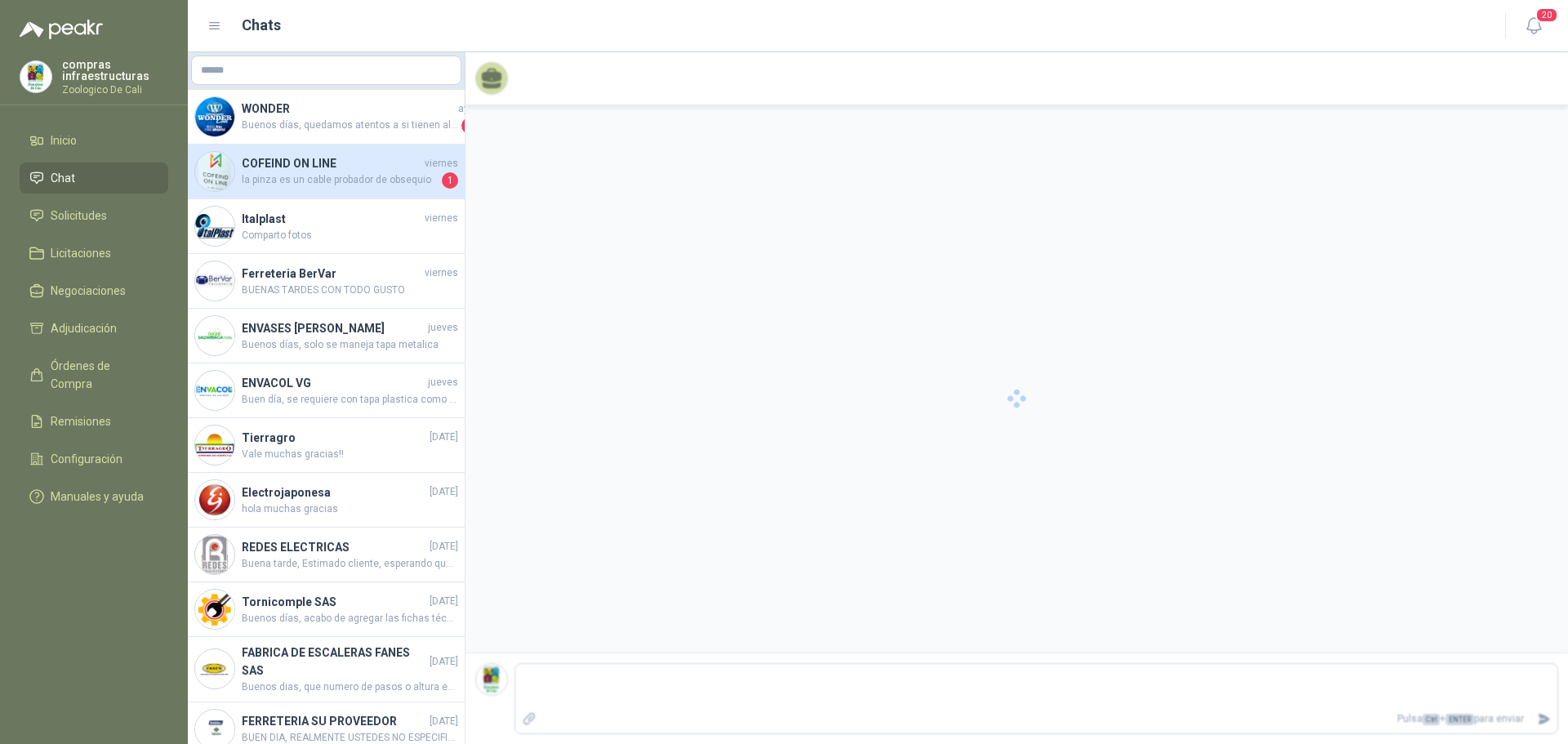
scroll to position [3153, 0]
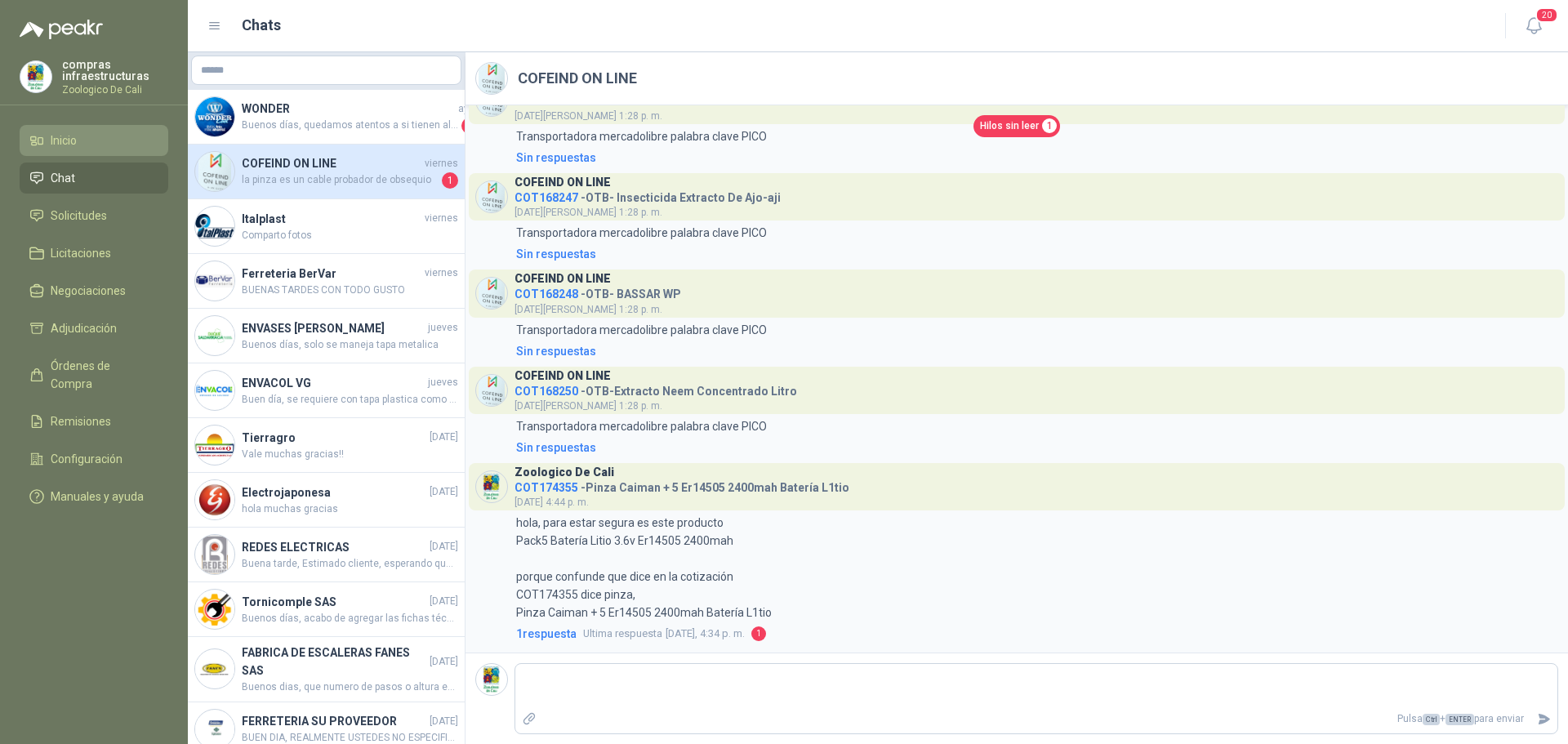
click at [117, 147] on li "Inicio" at bounding box center [94, 140] width 129 height 18
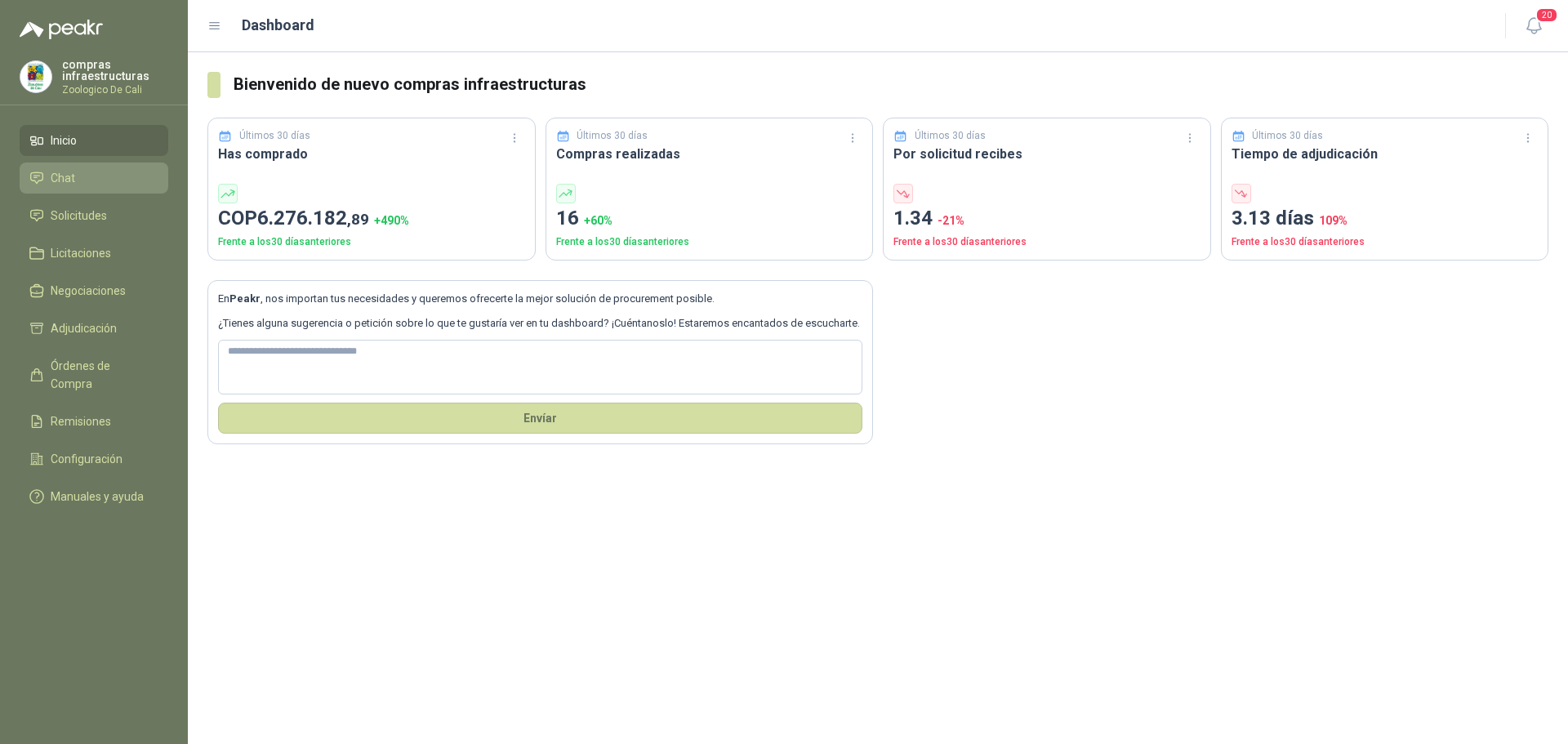
click at [108, 179] on li "Chat" at bounding box center [94, 177] width 129 height 18
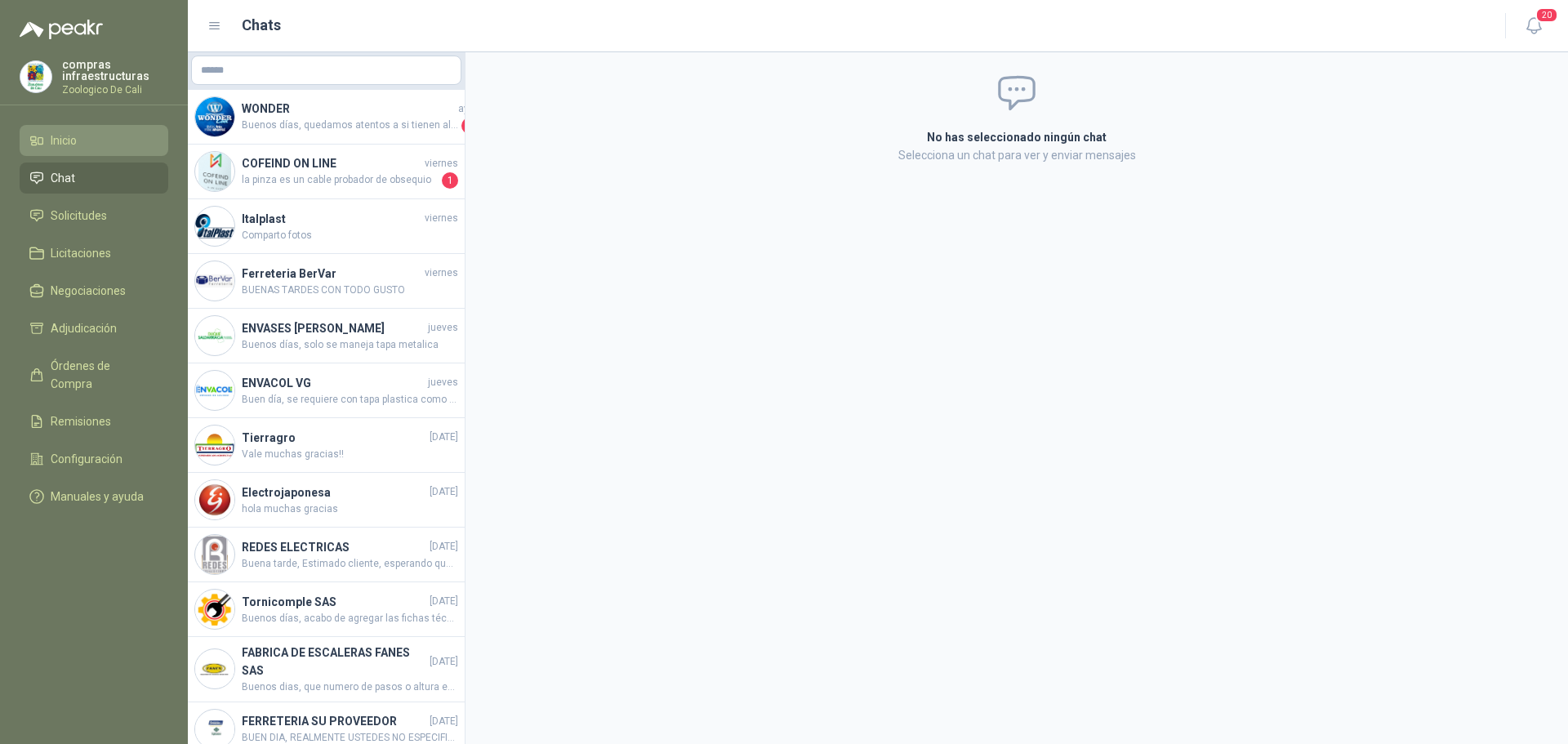
click at [111, 142] on li "Inicio" at bounding box center [94, 140] width 129 height 18
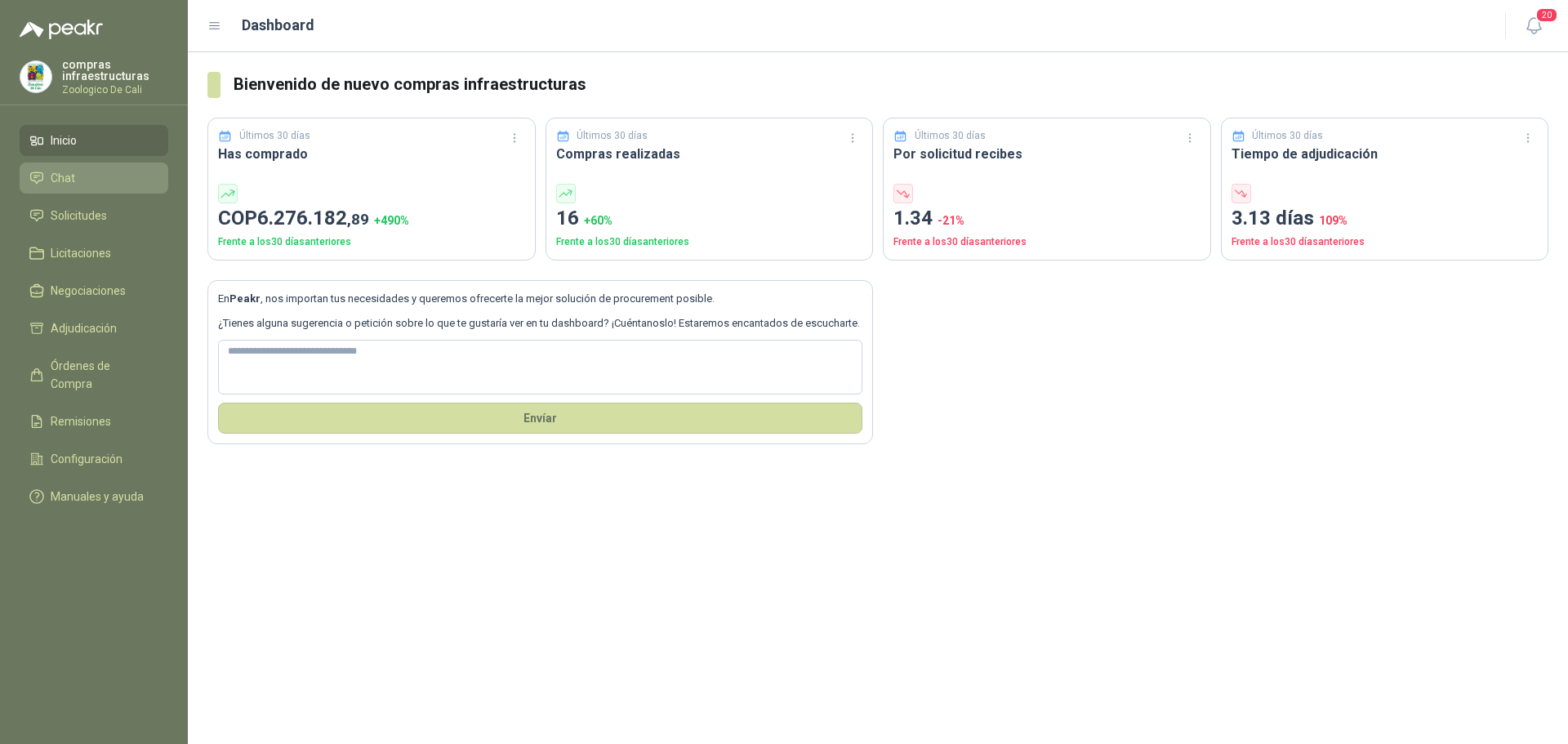
click at [127, 170] on li "Chat" at bounding box center [94, 177] width 129 height 18
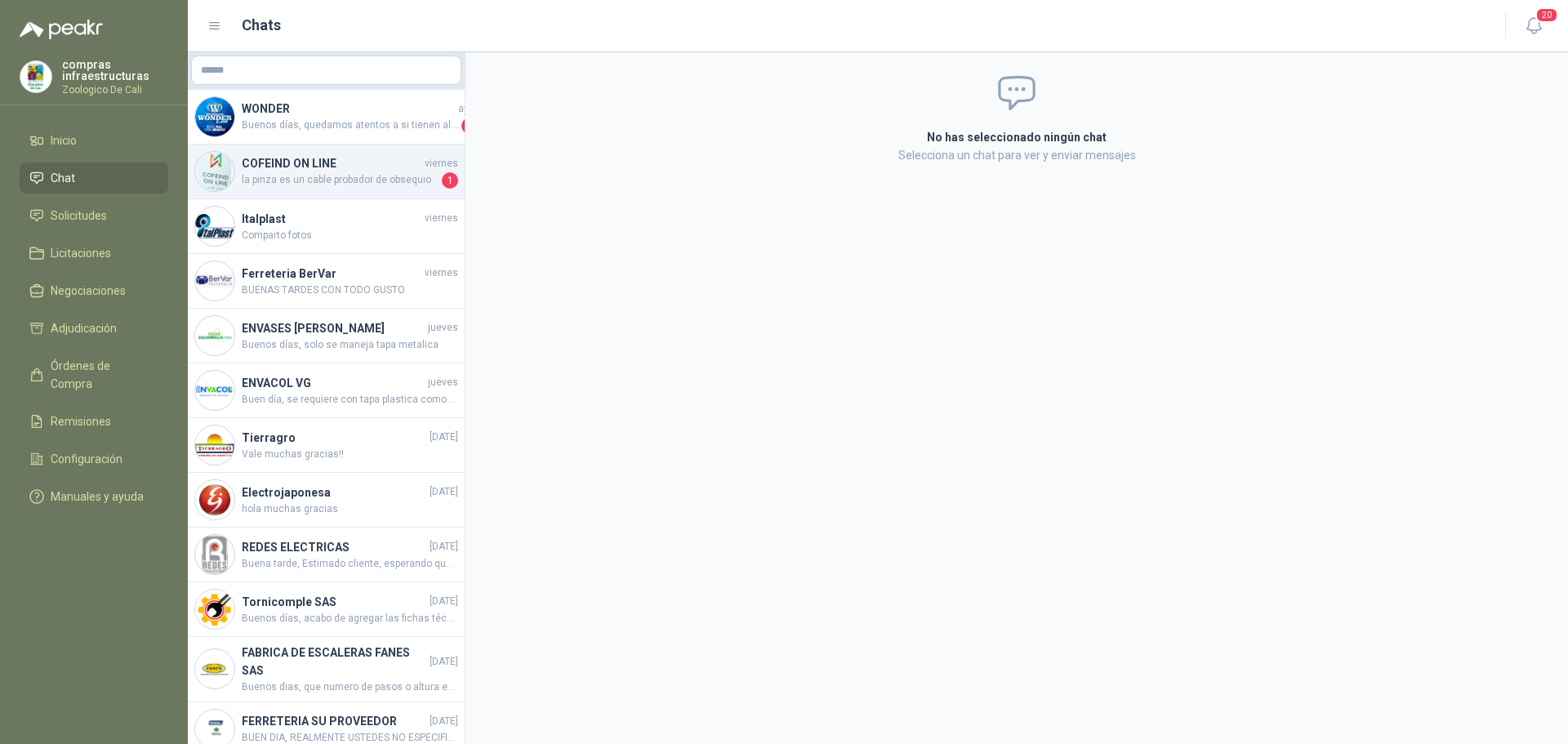
click at [374, 172] on span "la pinza es un cable probador de obsequio" at bounding box center [340, 180] width 197 height 16
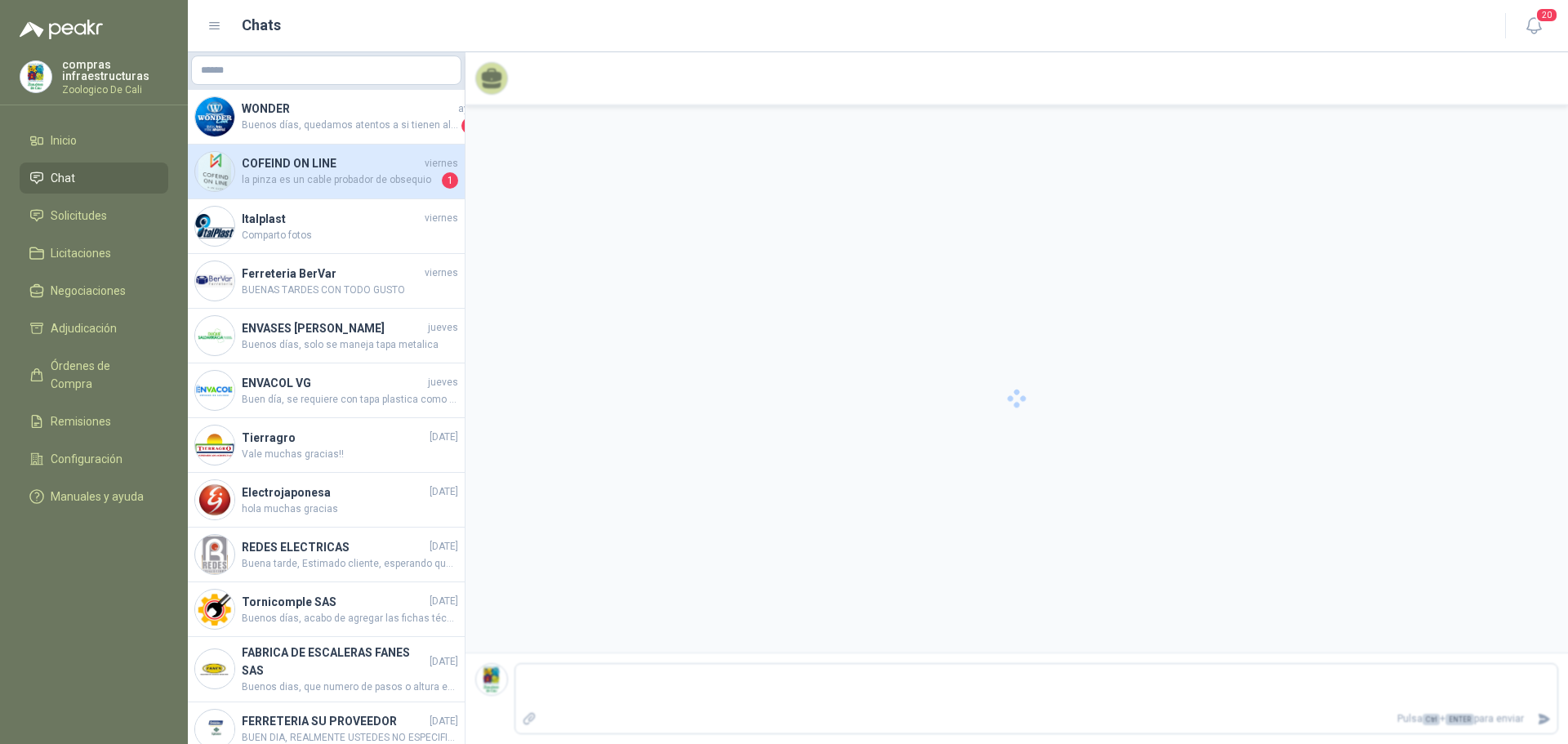
scroll to position [3153, 0]
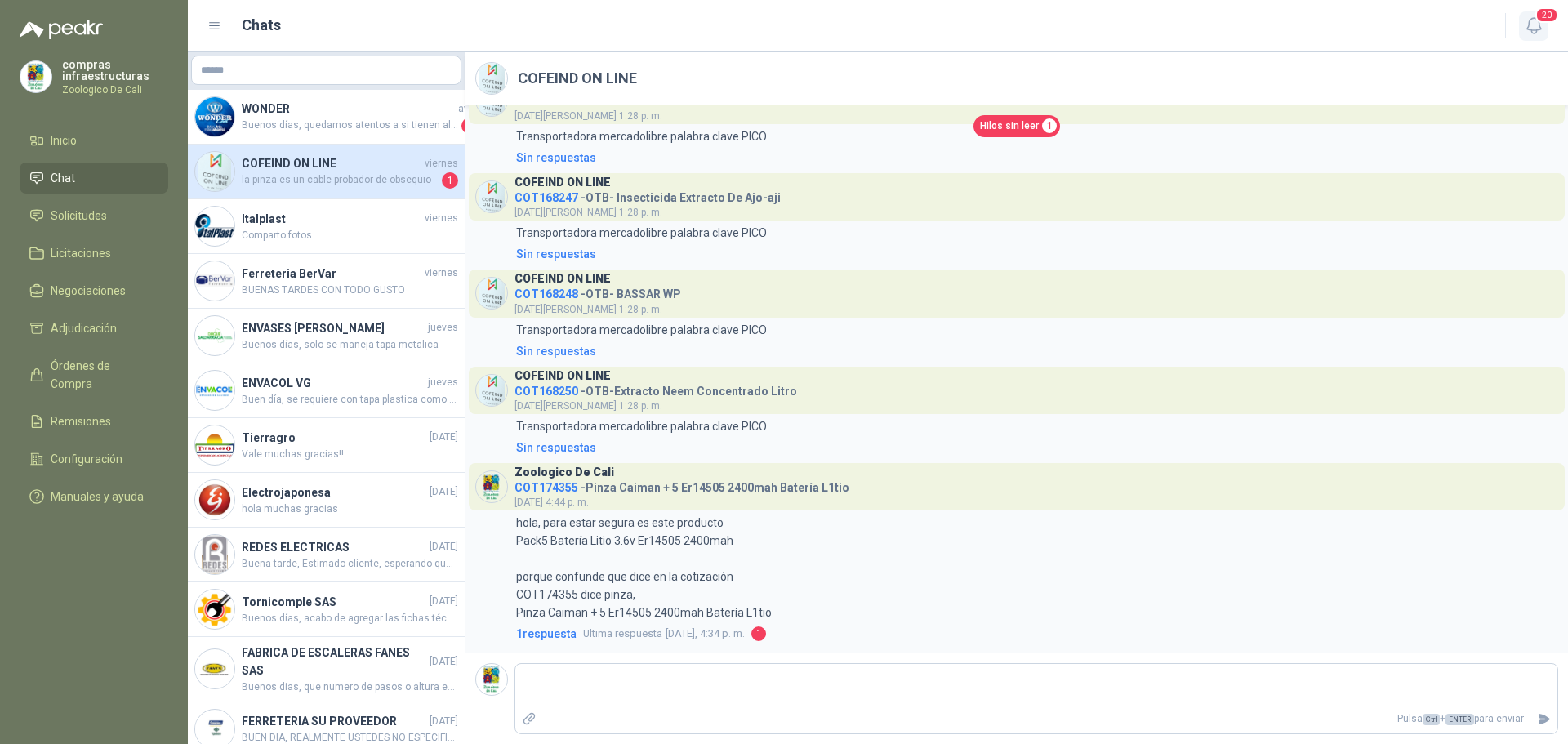
click at [1540, 28] on icon "button" at bounding box center [1534, 26] width 21 height 21
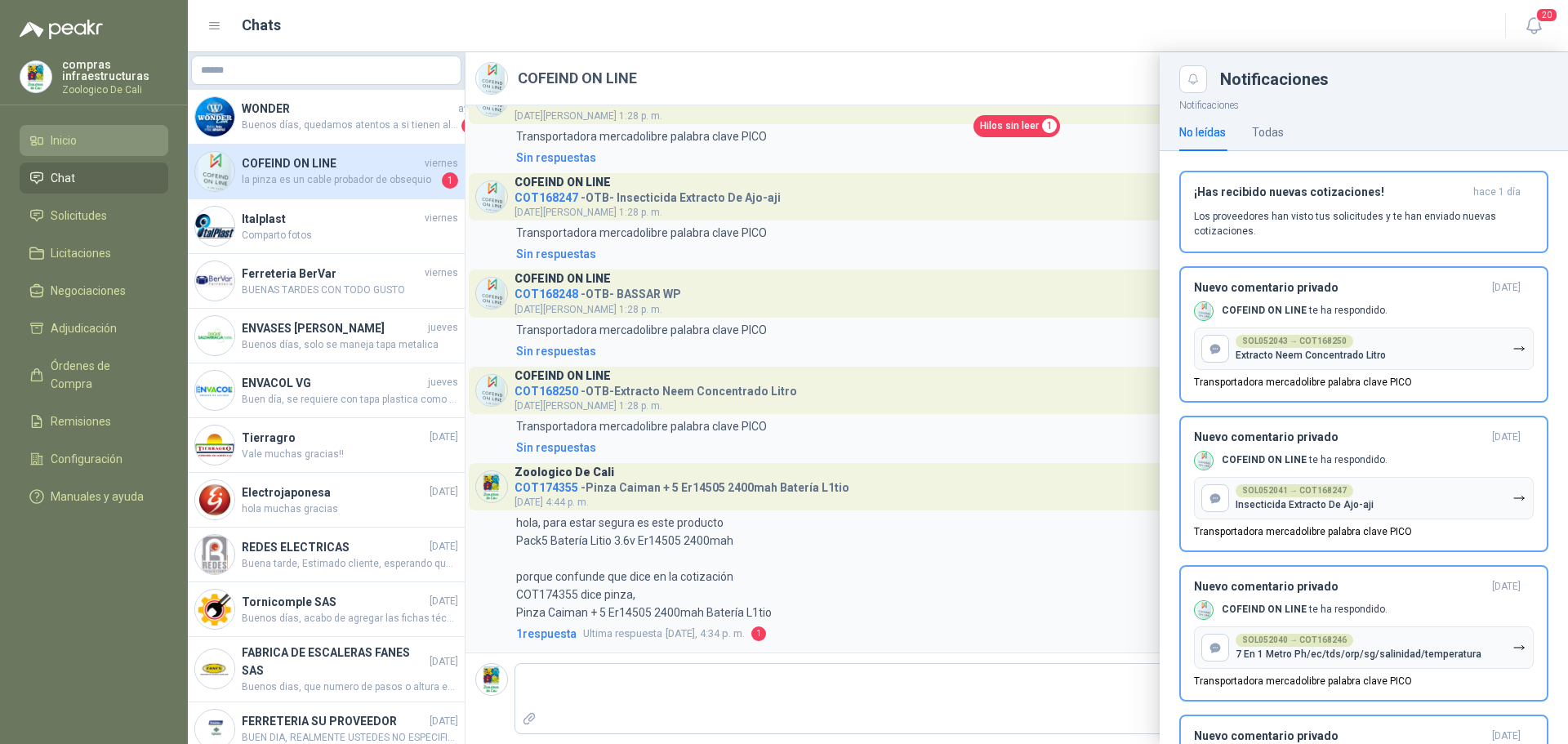
click at [146, 149] on li "Inicio" at bounding box center [94, 140] width 129 height 18
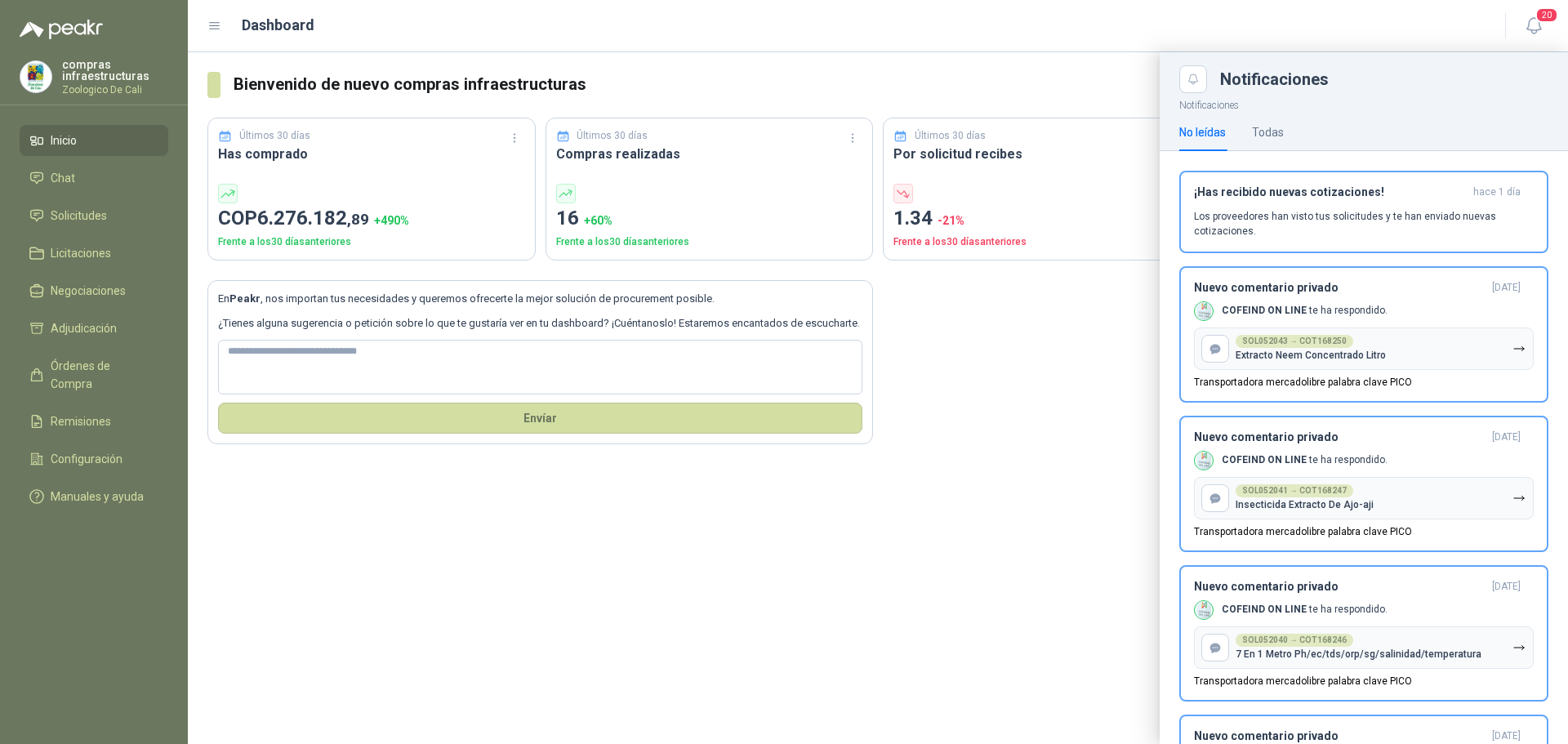
click at [1118, 326] on div at bounding box center [877, 398] width 1379 height 691
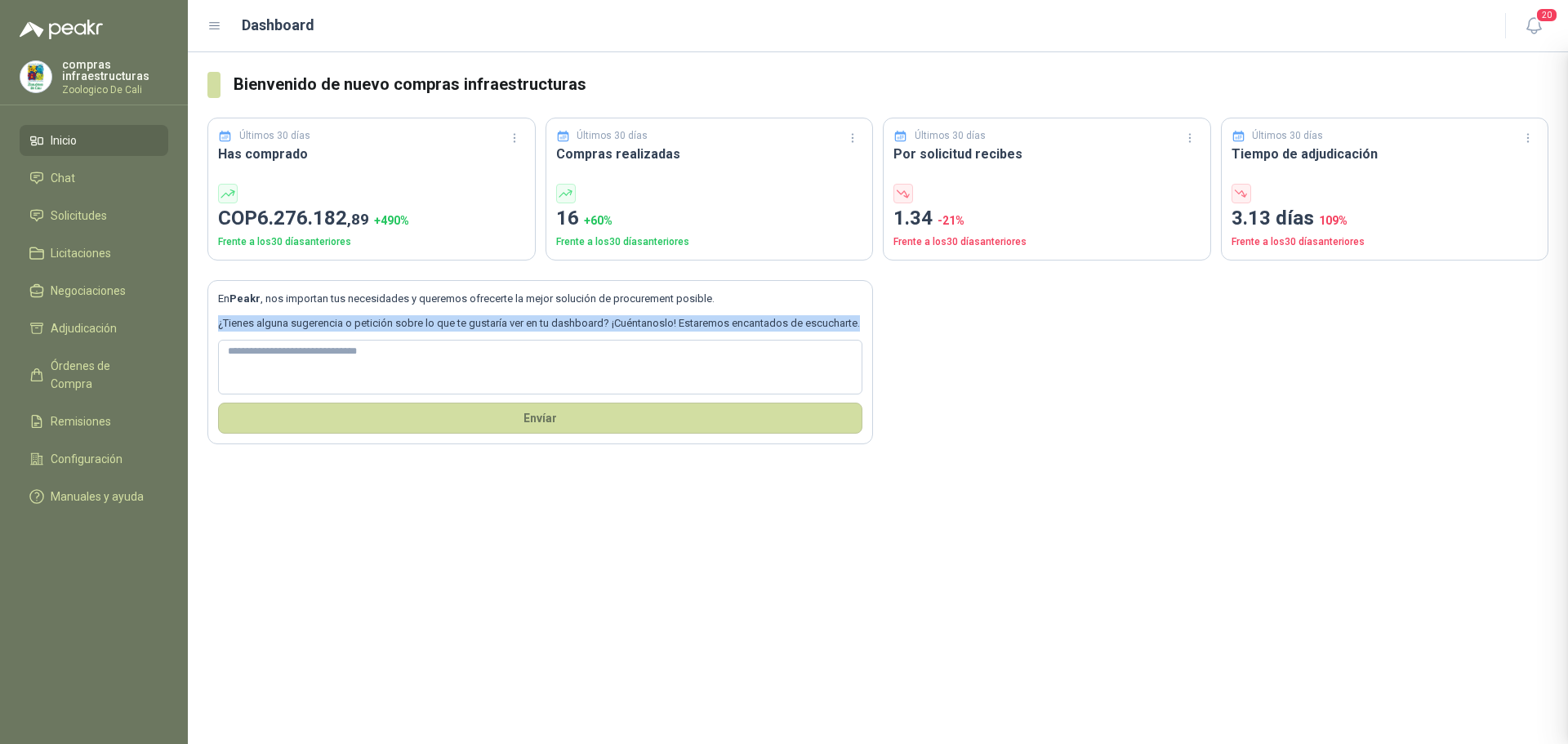
click at [1118, 326] on div "En Peakr , nos importan tus necesidades y queremos ofrecerte la mejor solución …" at bounding box center [877, 352] width 1341 height 184
